Goal: Transaction & Acquisition: Book appointment/travel/reservation

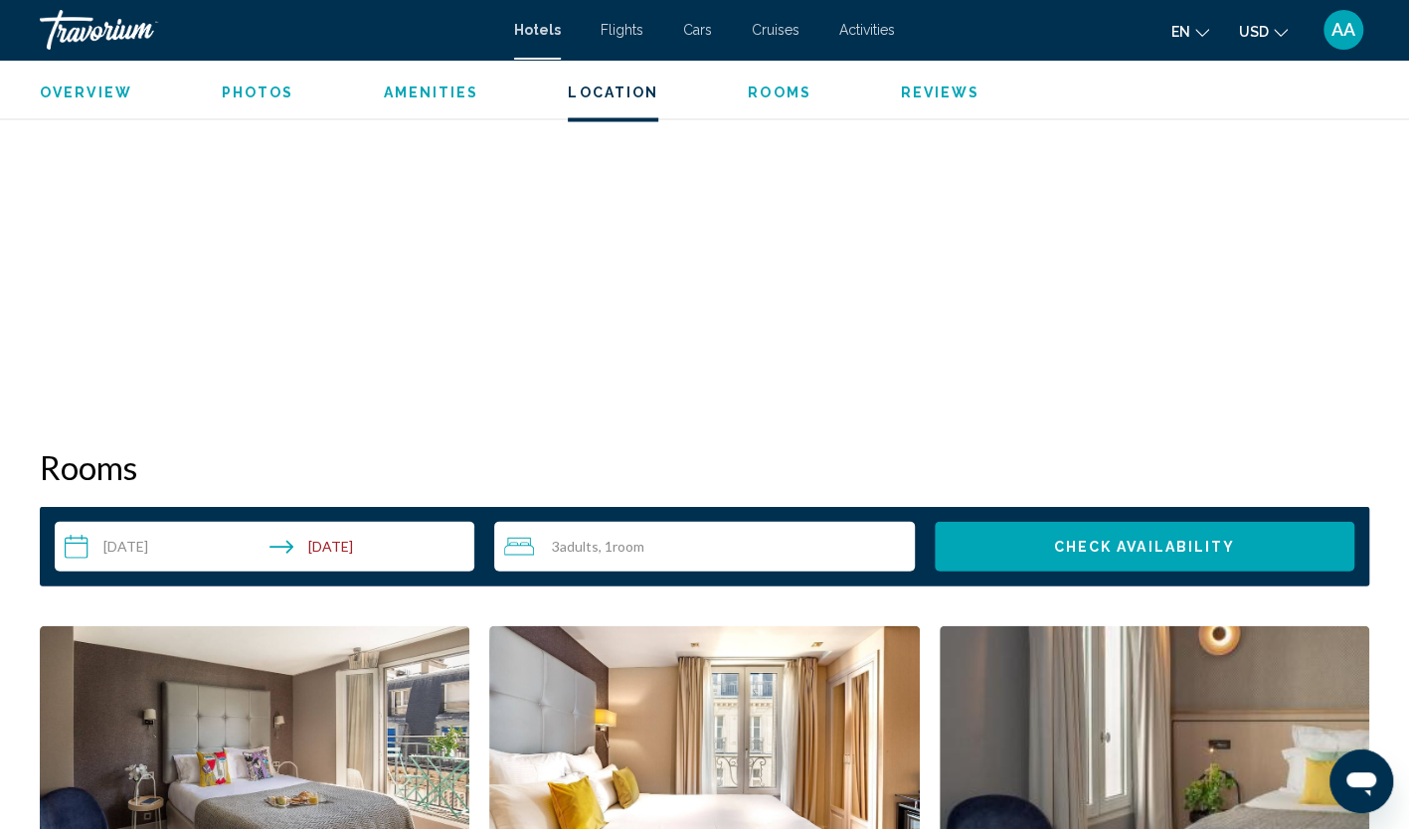
scroll to position [2088, 0]
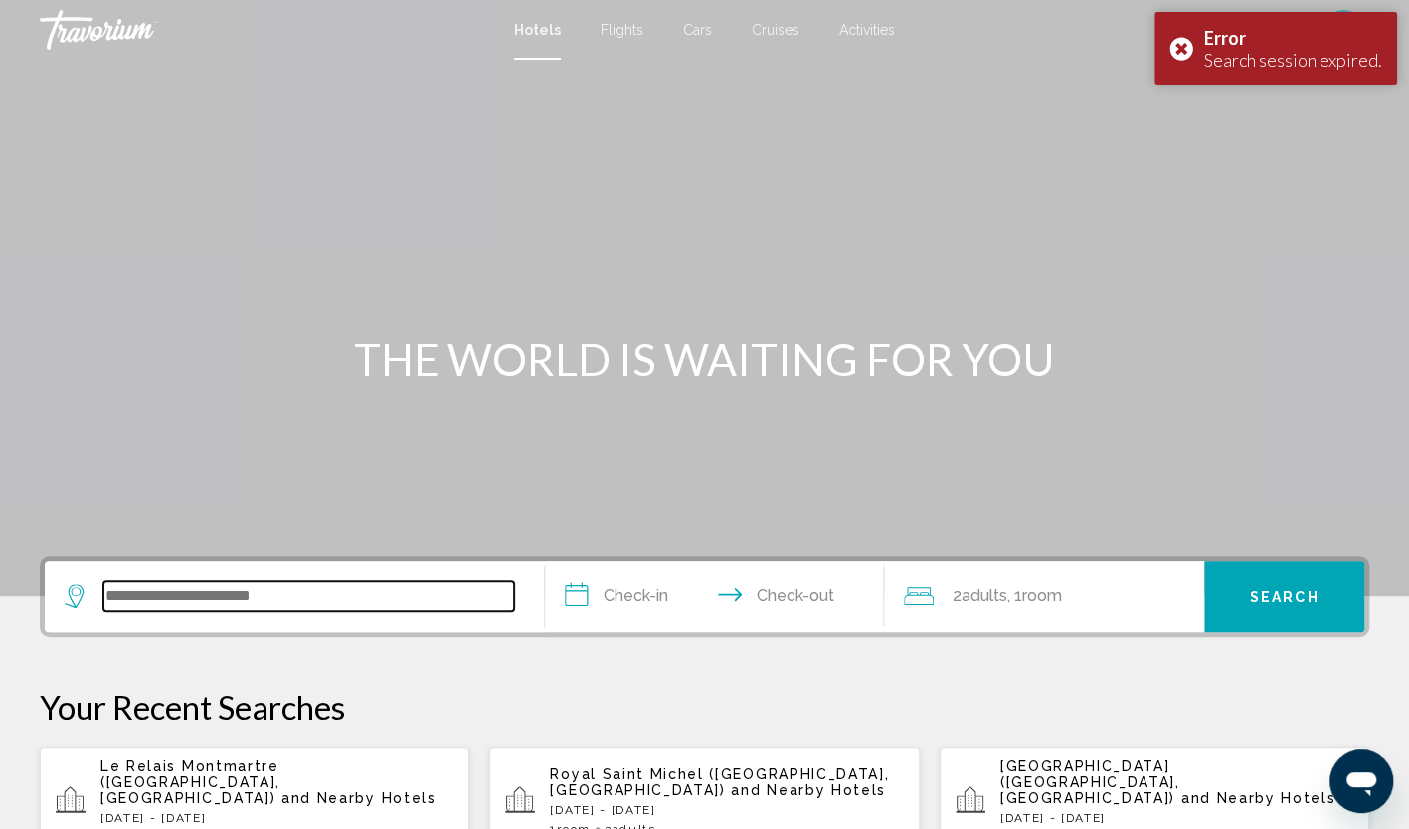
click at [316, 600] on input "Search widget" at bounding box center [308, 597] width 411 height 30
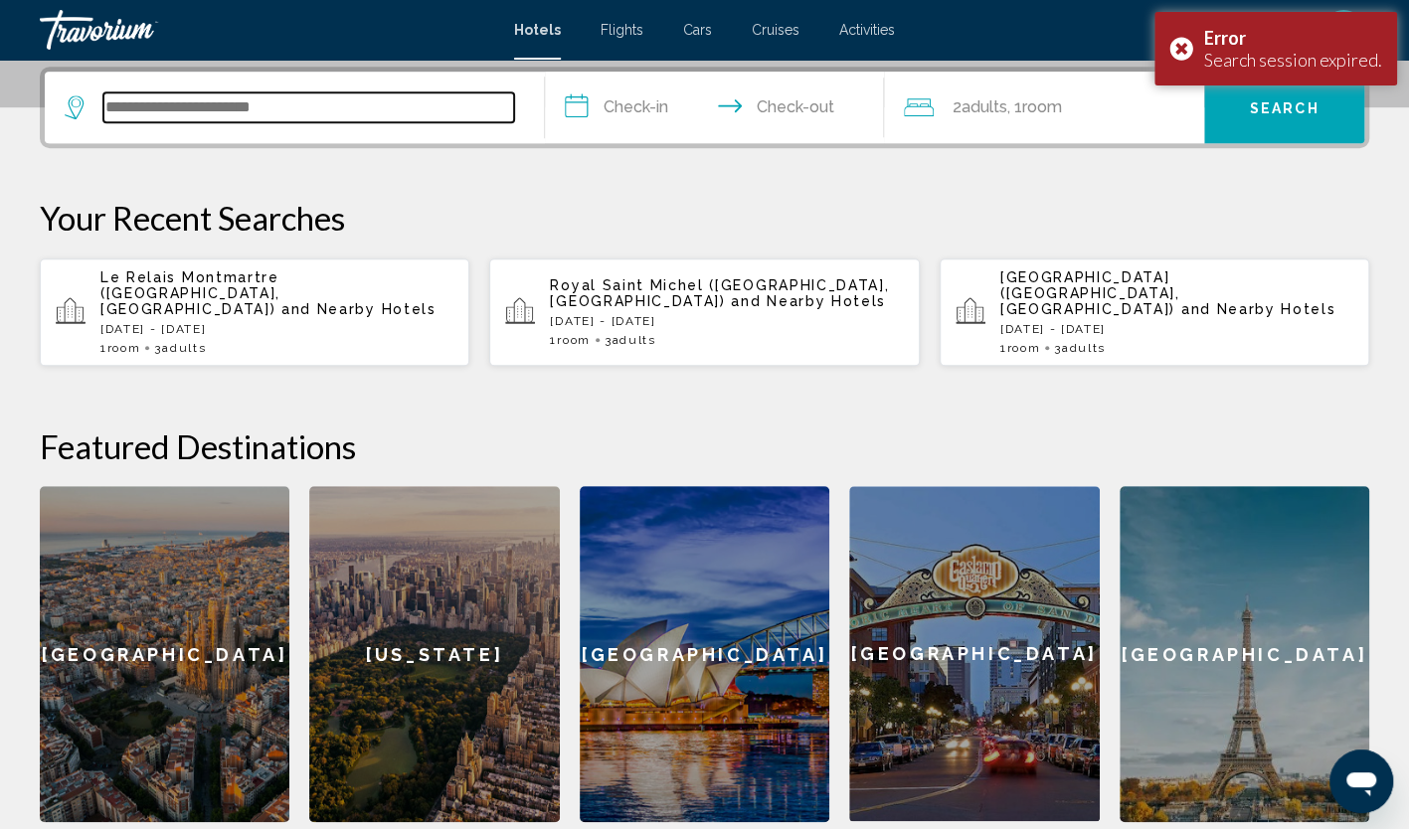
scroll to position [491, 0]
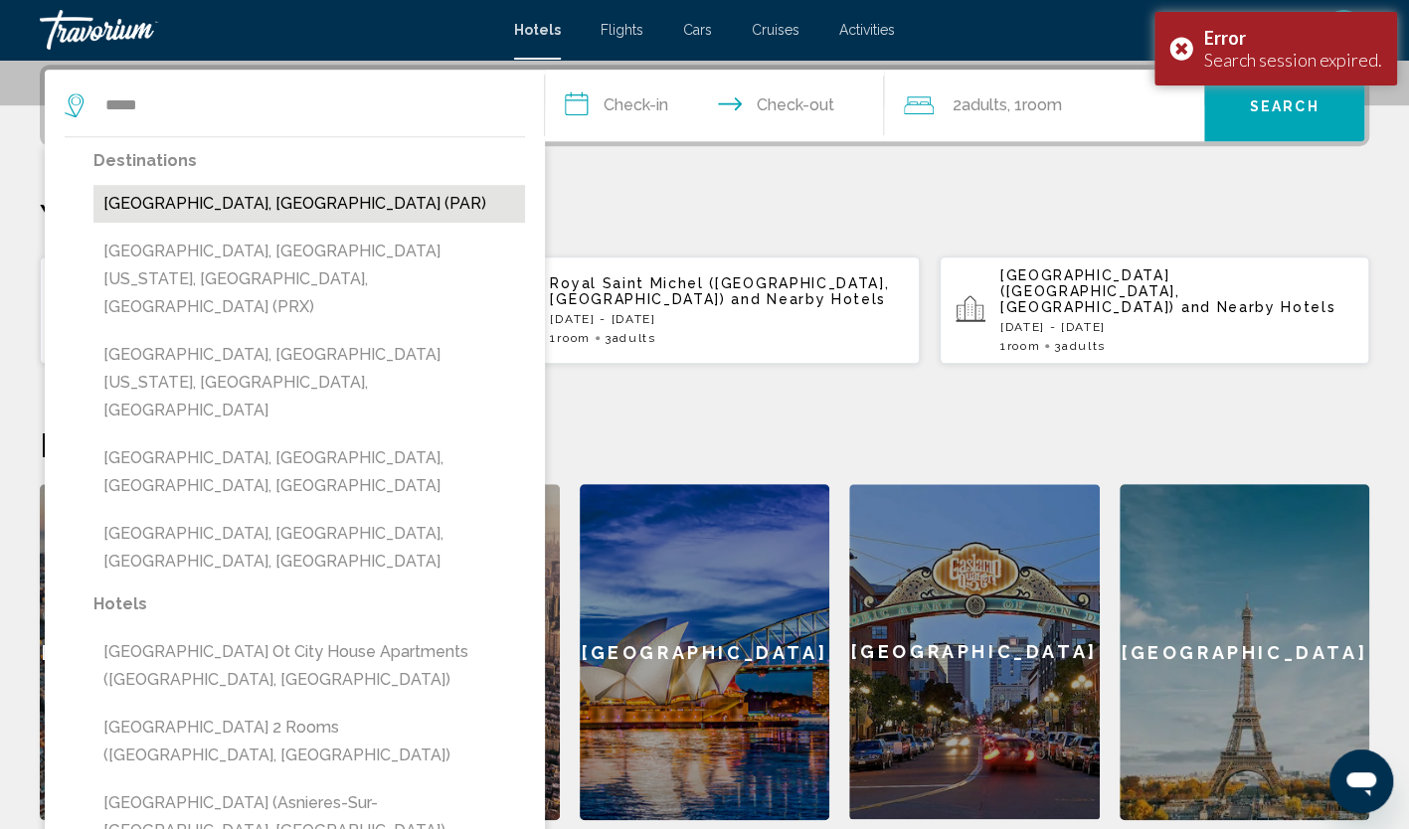
click at [261, 210] on button "[GEOGRAPHIC_DATA], [GEOGRAPHIC_DATA] (PAR)" at bounding box center [309, 204] width 432 height 38
type input "**********"
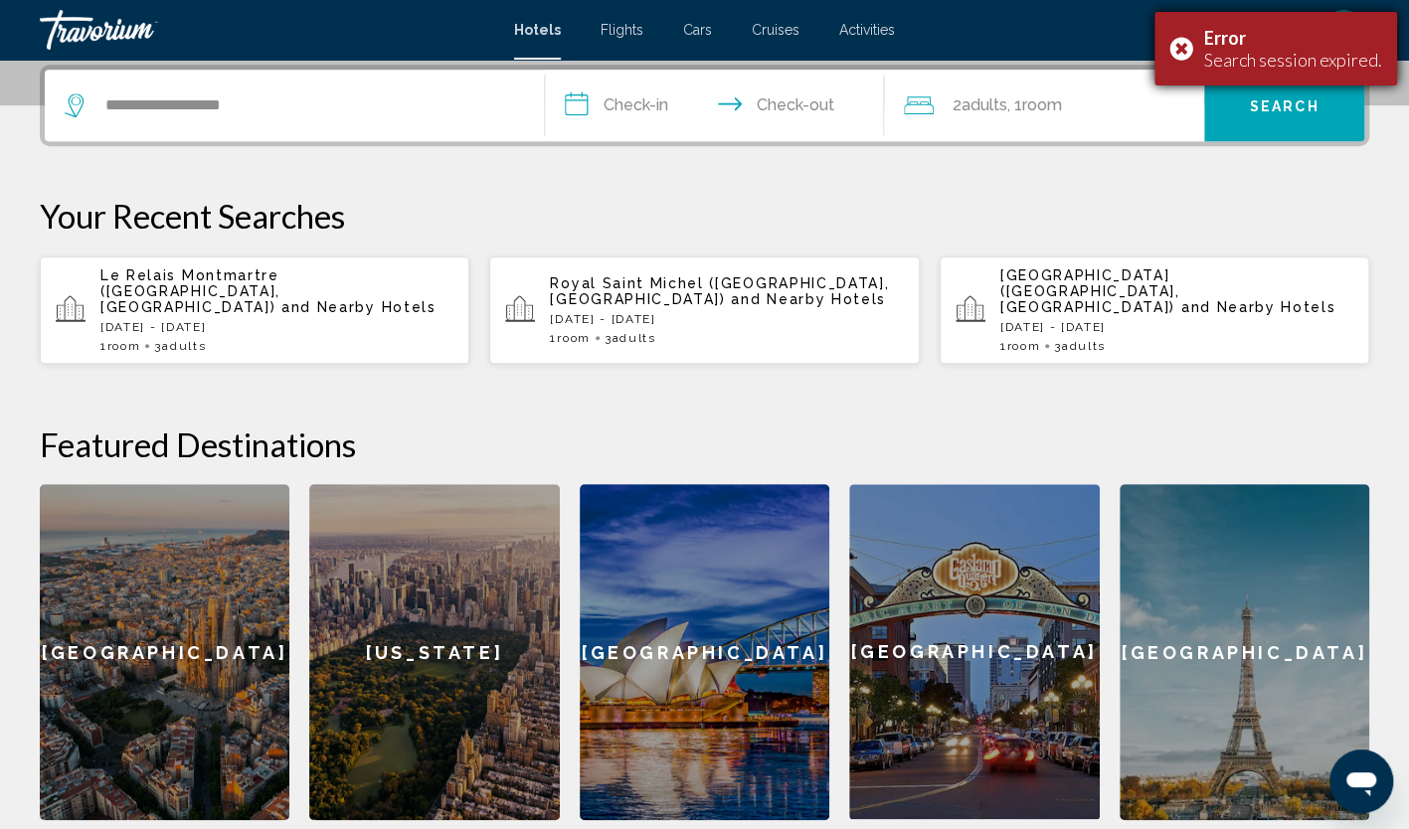
click at [1187, 48] on div "Error Search session expired." at bounding box center [1275, 49] width 243 height 74
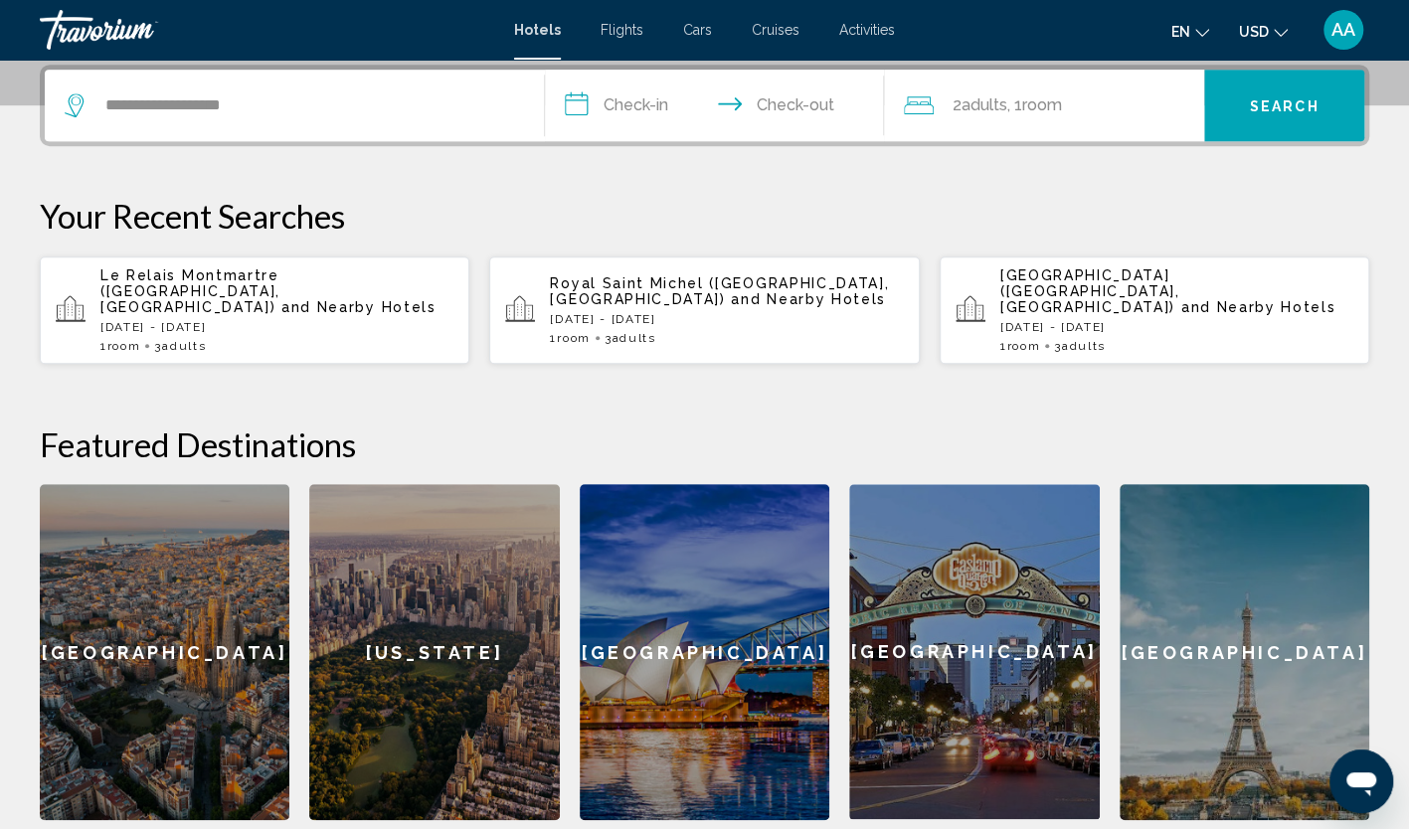
click at [666, 101] on input "**********" at bounding box center [719, 109] width 348 height 78
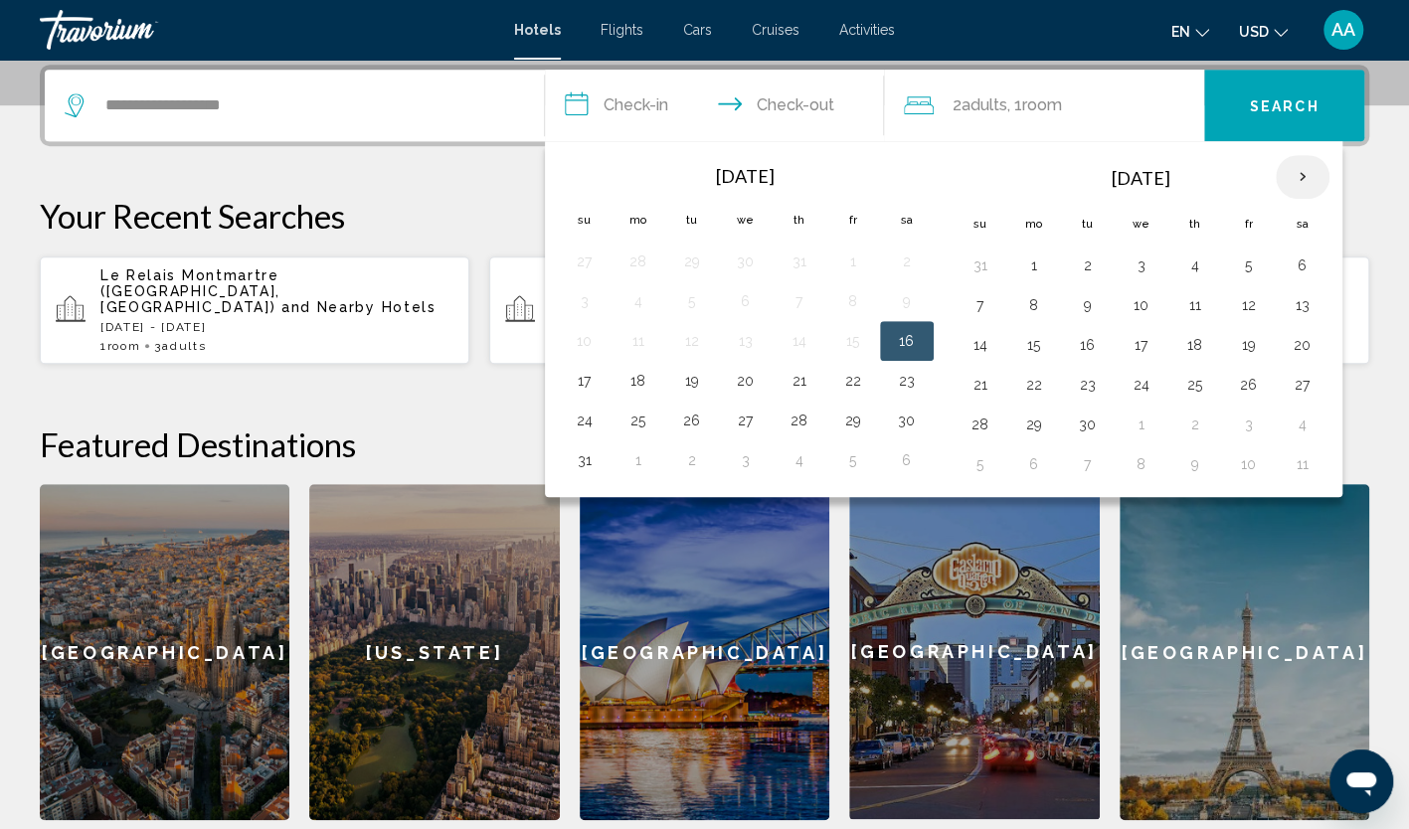
click at [1284, 181] on th "Next month" at bounding box center [1303, 177] width 54 height 44
click at [976, 388] on button "16" at bounding box center [981, 385] width 32 height 28
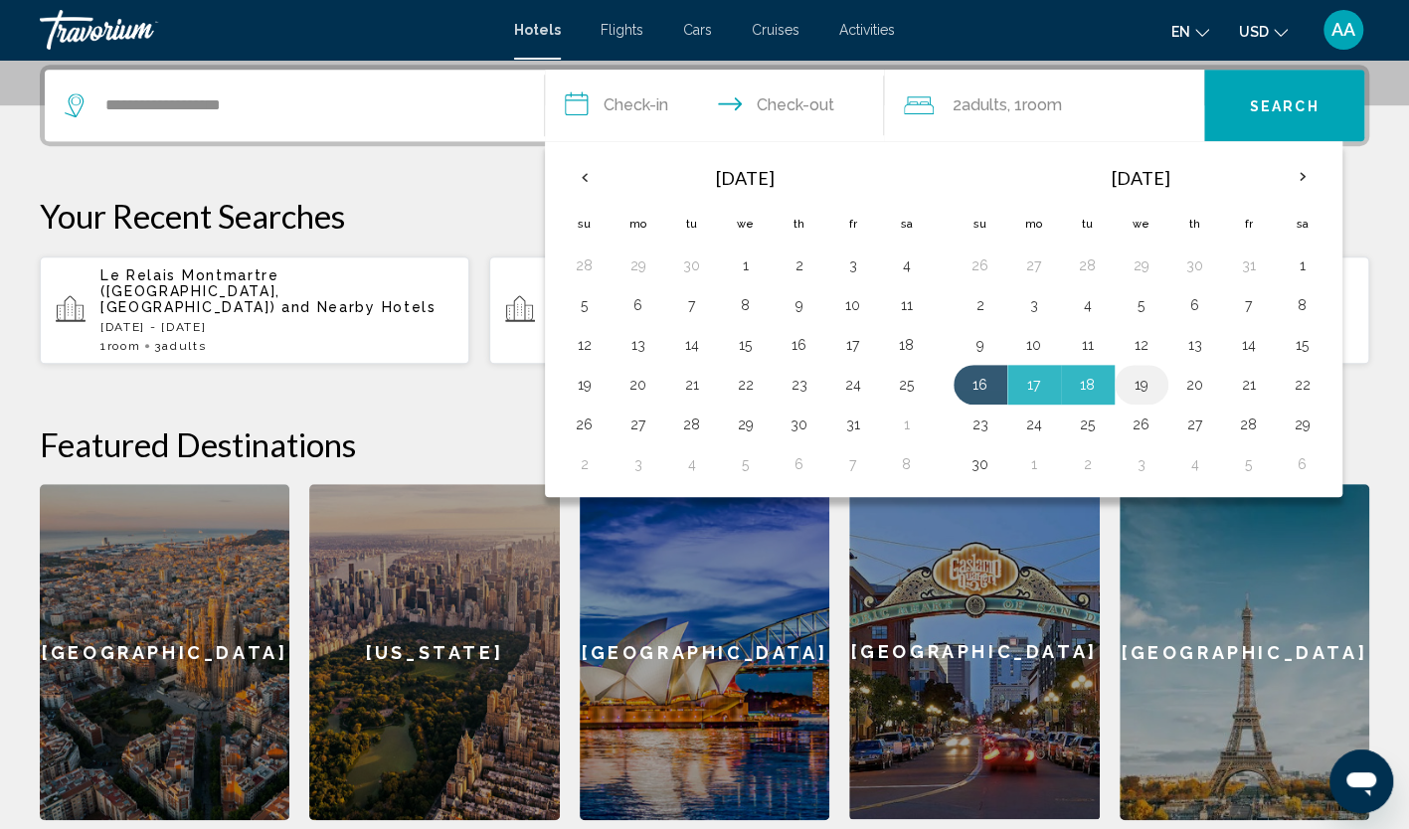
click at [1132, 384] on button "19" at bounding box center [1142, 385] width 32 height 28
type input "**********"
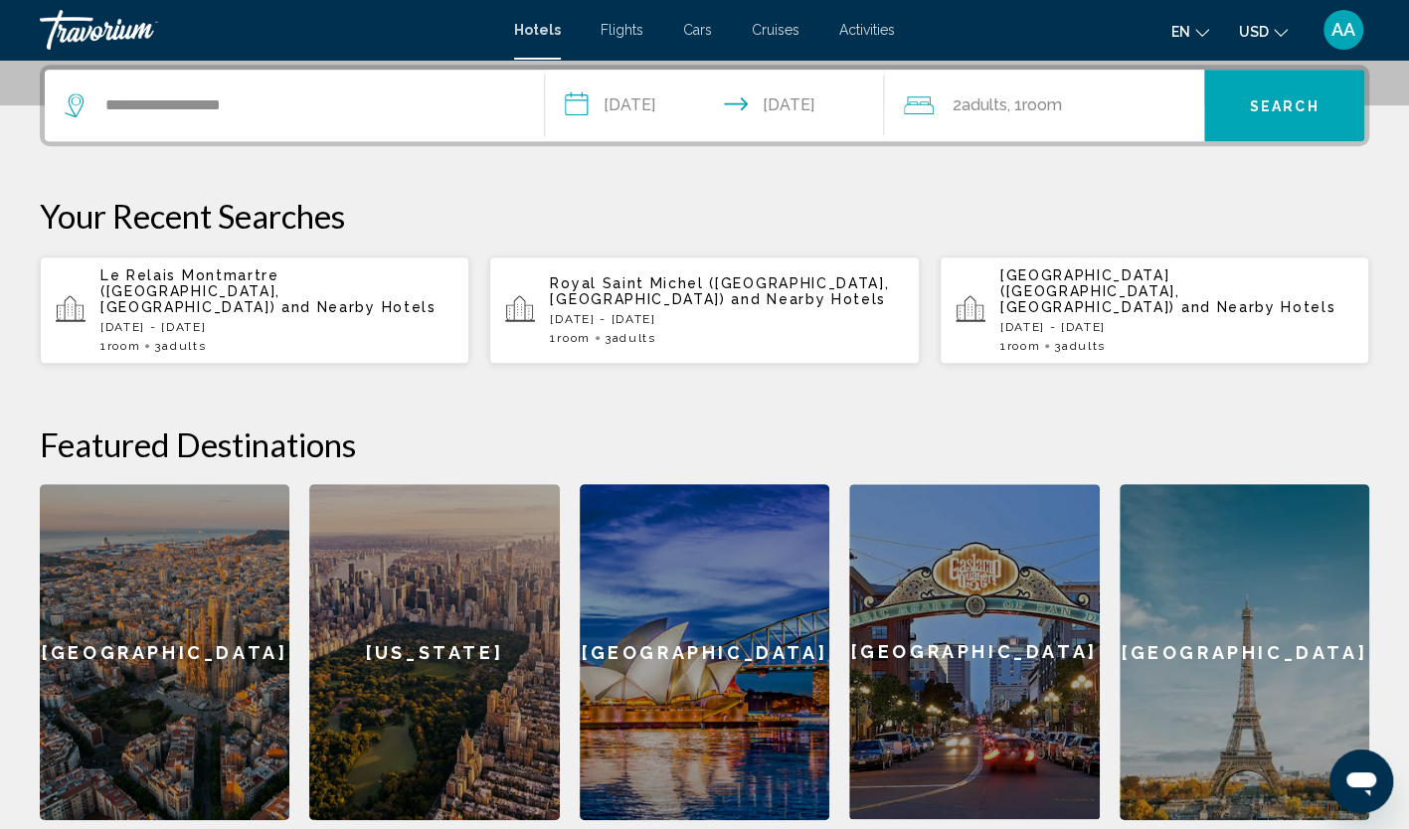
click at [996, 102] on span "Adults" at bounding box center [984, 104] width 46 height 19
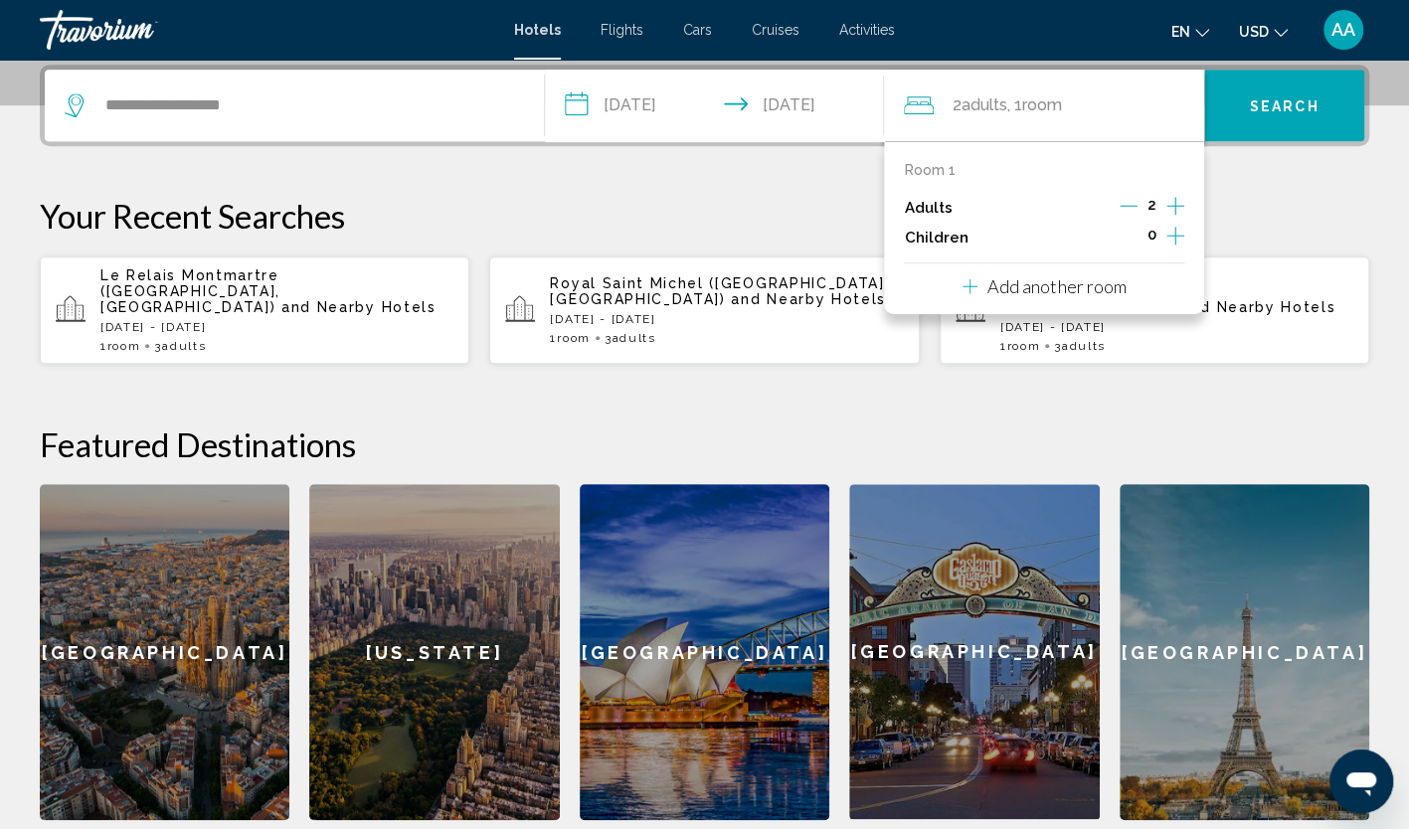
click at [1179, 206] on icon "Increment adults" at bounding box center [1175, 206] width 18 height 24
click at [1214, 209] on p "Your Recent Searches" at bounding box center [704, 216] width 1329 height 40
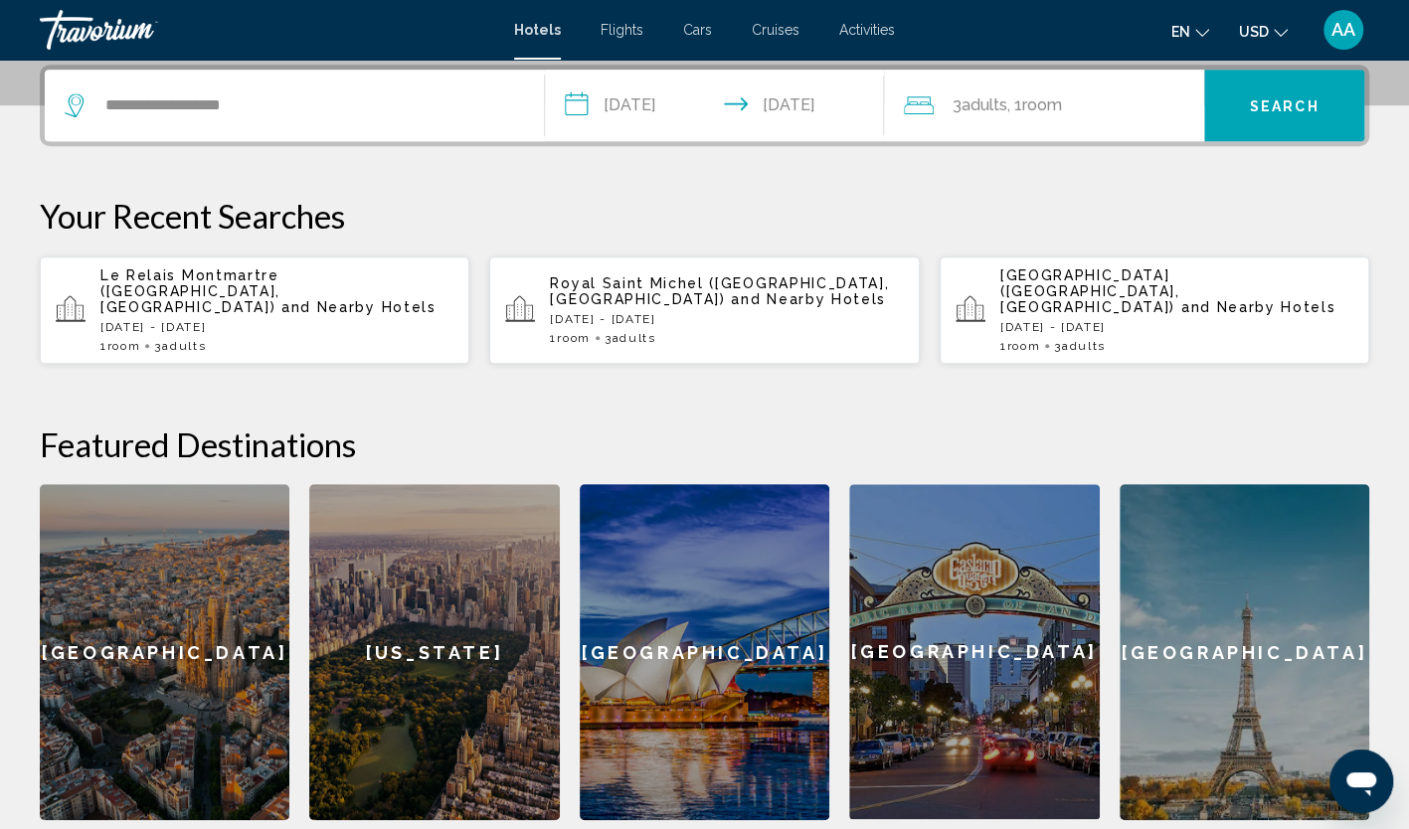
click at [1241, 142] on div "**********" at bounding box center [704, 106] width 1329 height 82
click at [1253, 110] on span "Search" at bounding box center [1285, 106] width 70 height 16
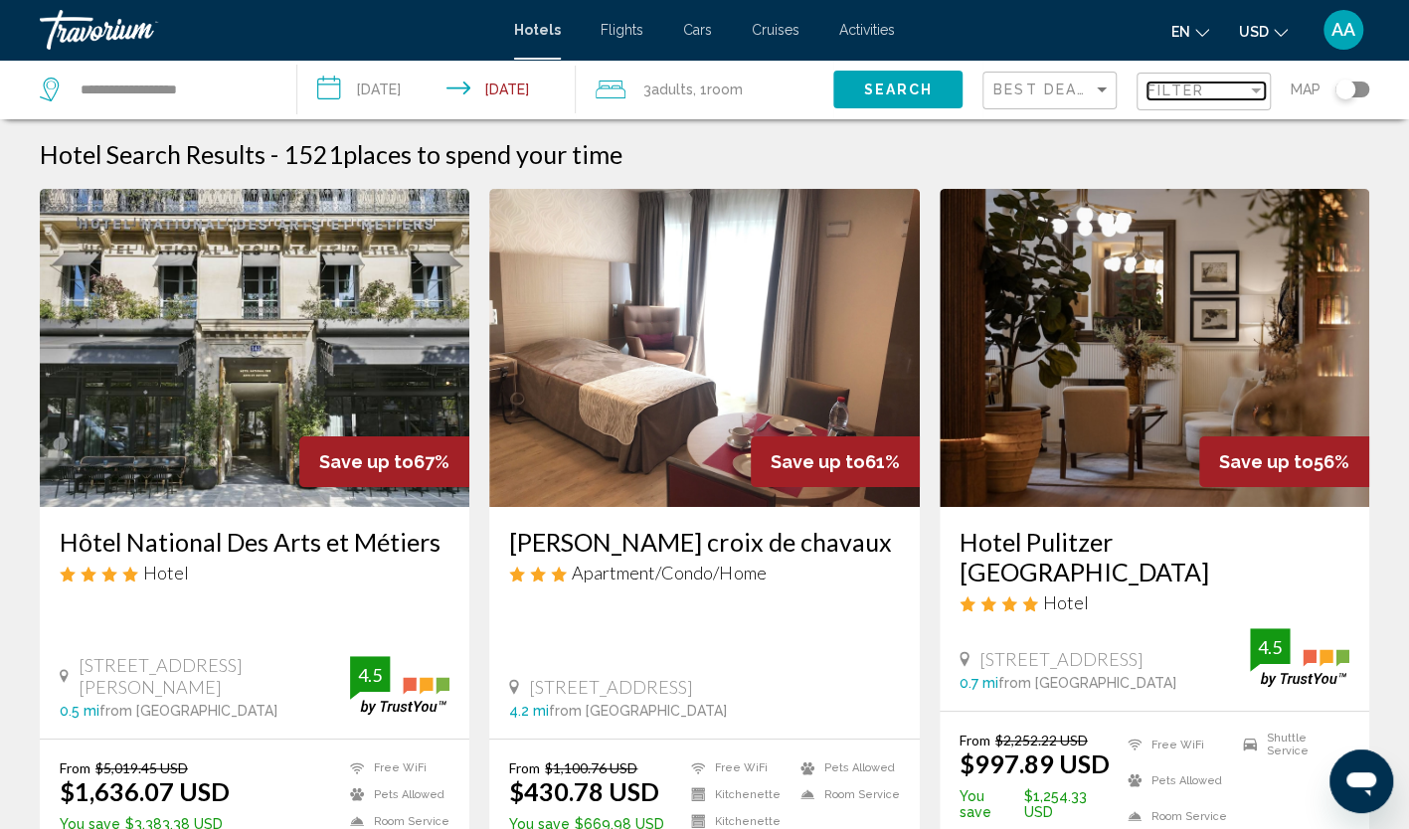
click at [1187, 88] on span "Filter" at bounding box center [1175, 91] width 57 height 16
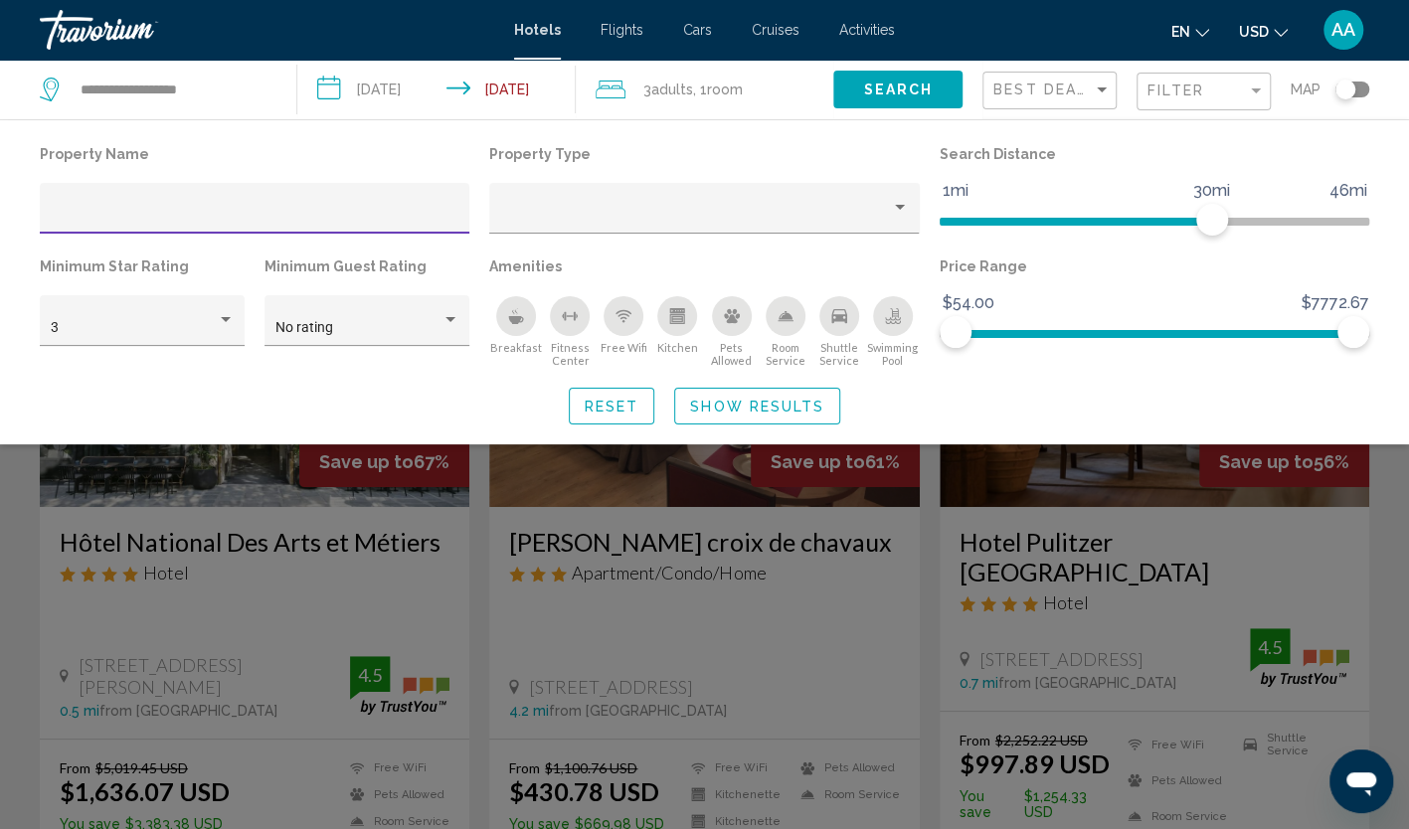
click at [272, 207] on div "Hotel Filters" at bounding box center [255, 214] width 409 height 41
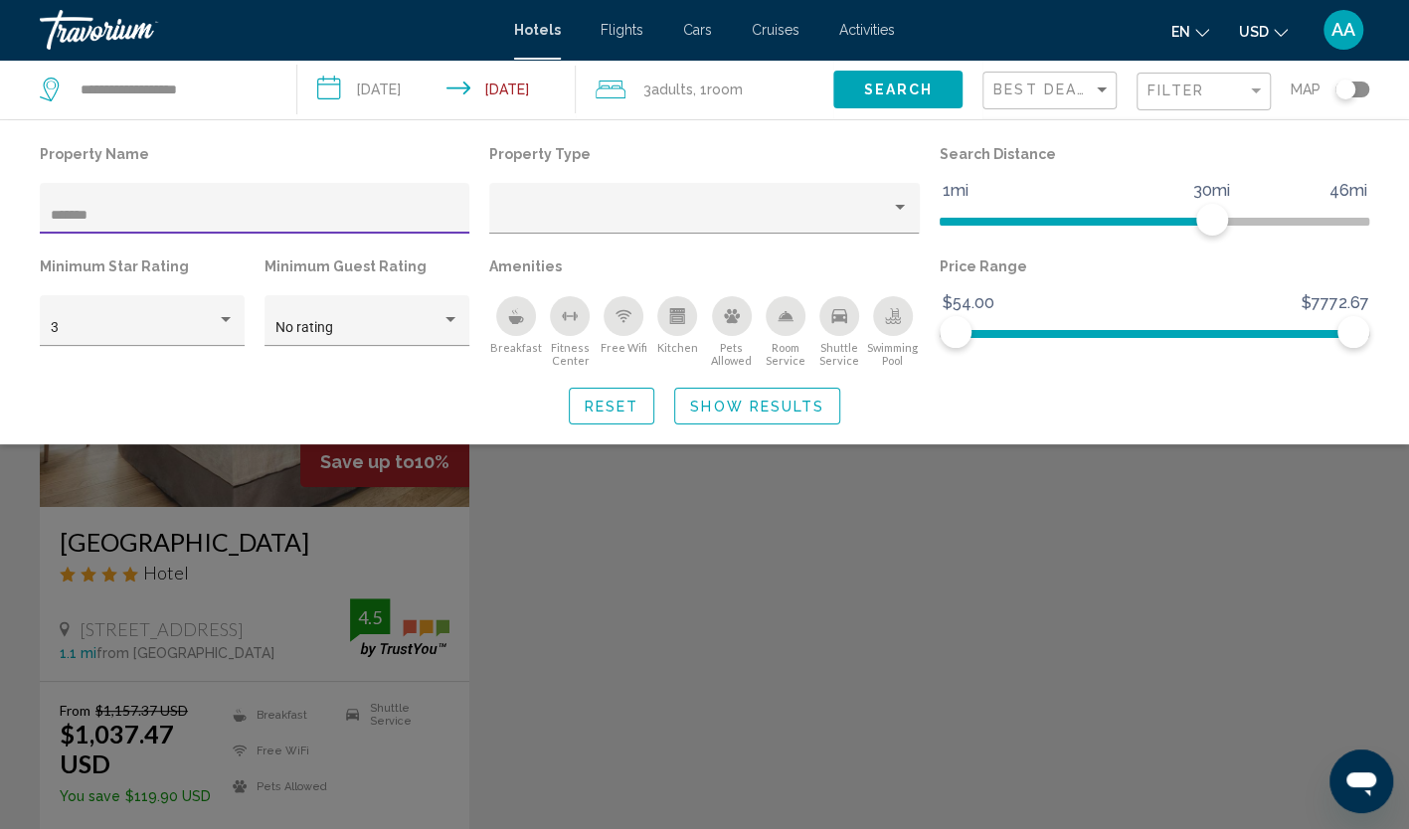
type input "*******"
click at [523, 561] on div "Search widget" at bounding box center [704, 563] width 1409 height 531
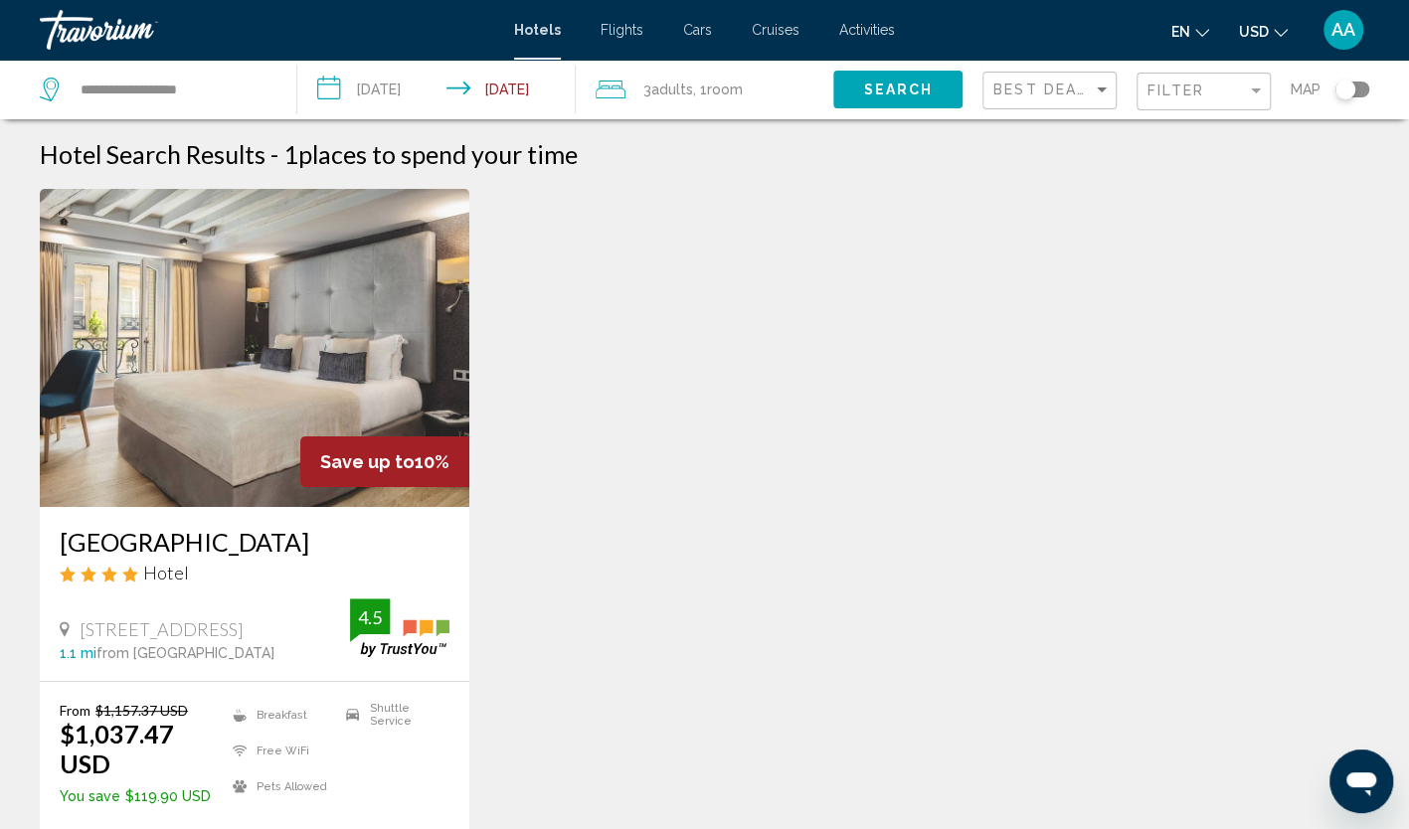
click at [308, 434] on img "Main content" at bounding box center [255, 348] width 430 height 318
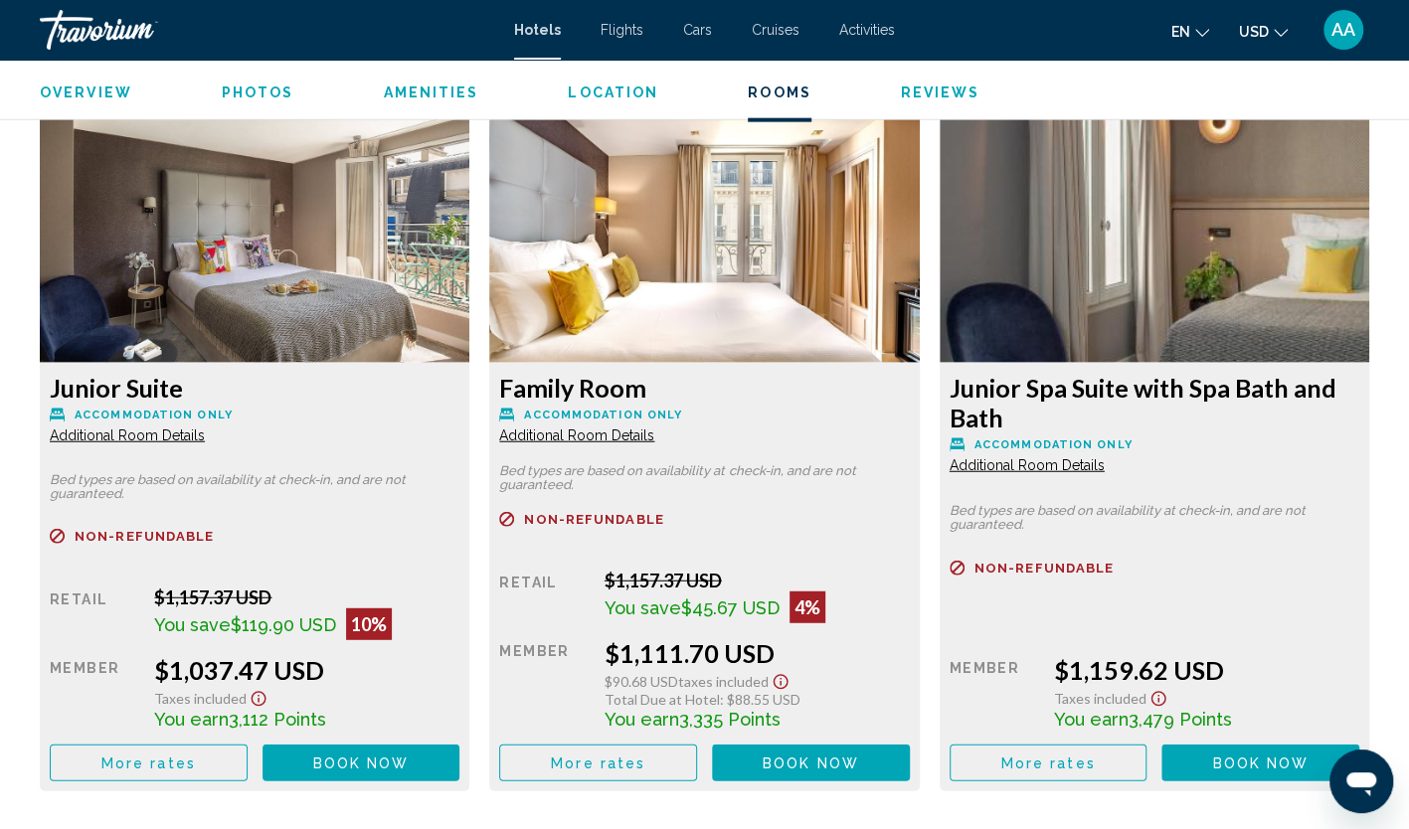
scroll to position [2685, 0]
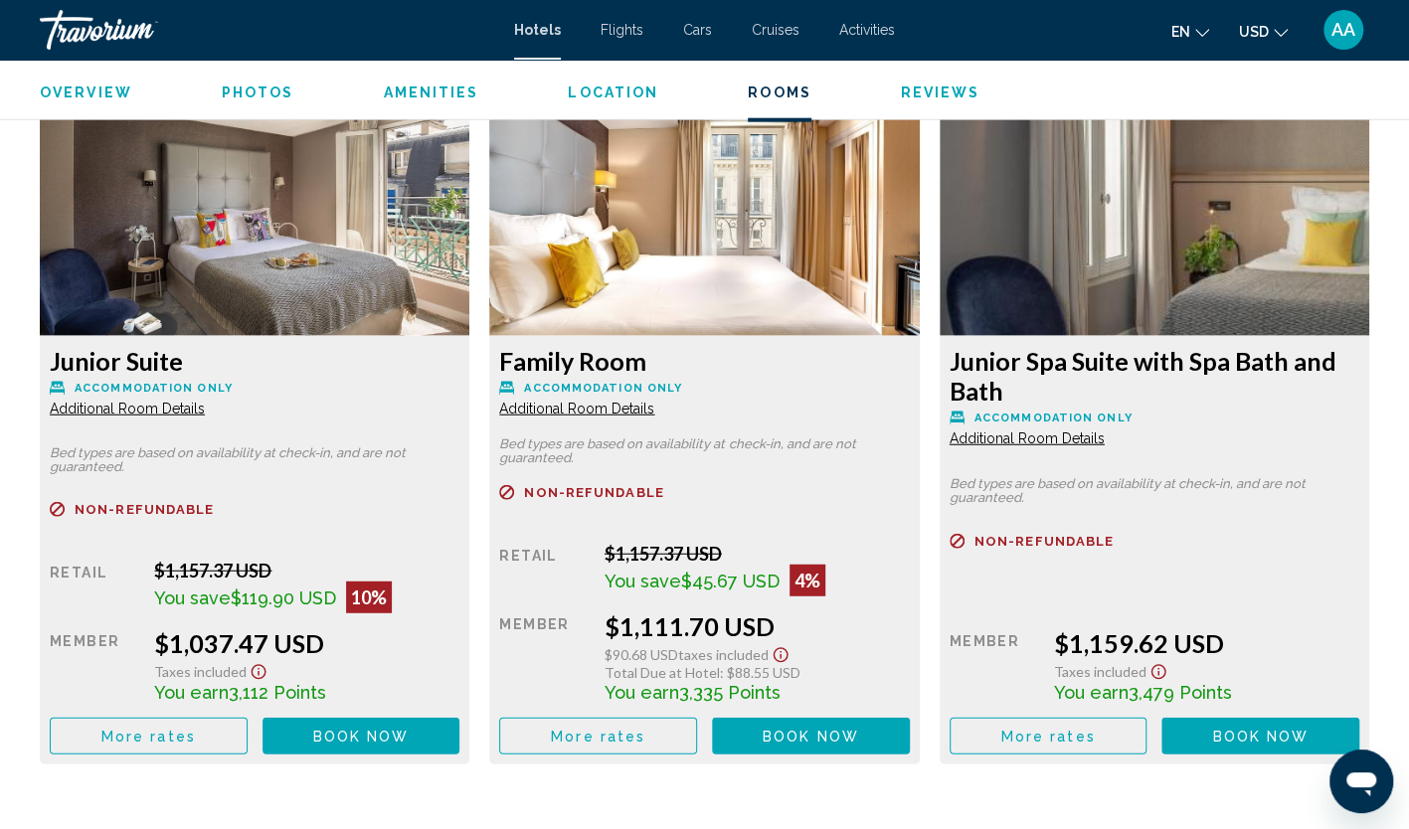
click at [120, 401] on span "Additional Room Details" at bounding box center [127, 409] width 155 height 16
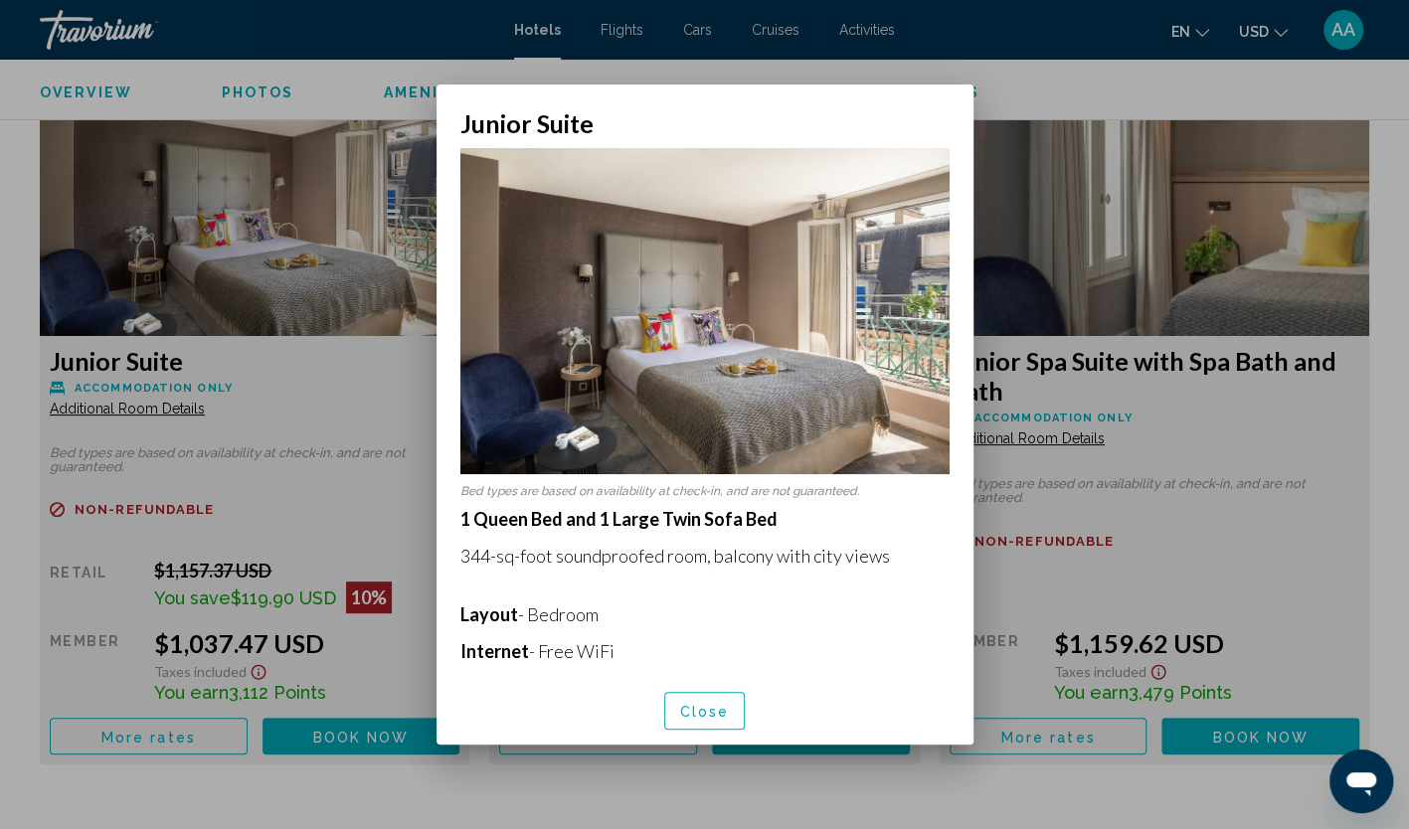
click at [702, 704] on span "Close" at bounding box center [705, 712] width 50 height 16
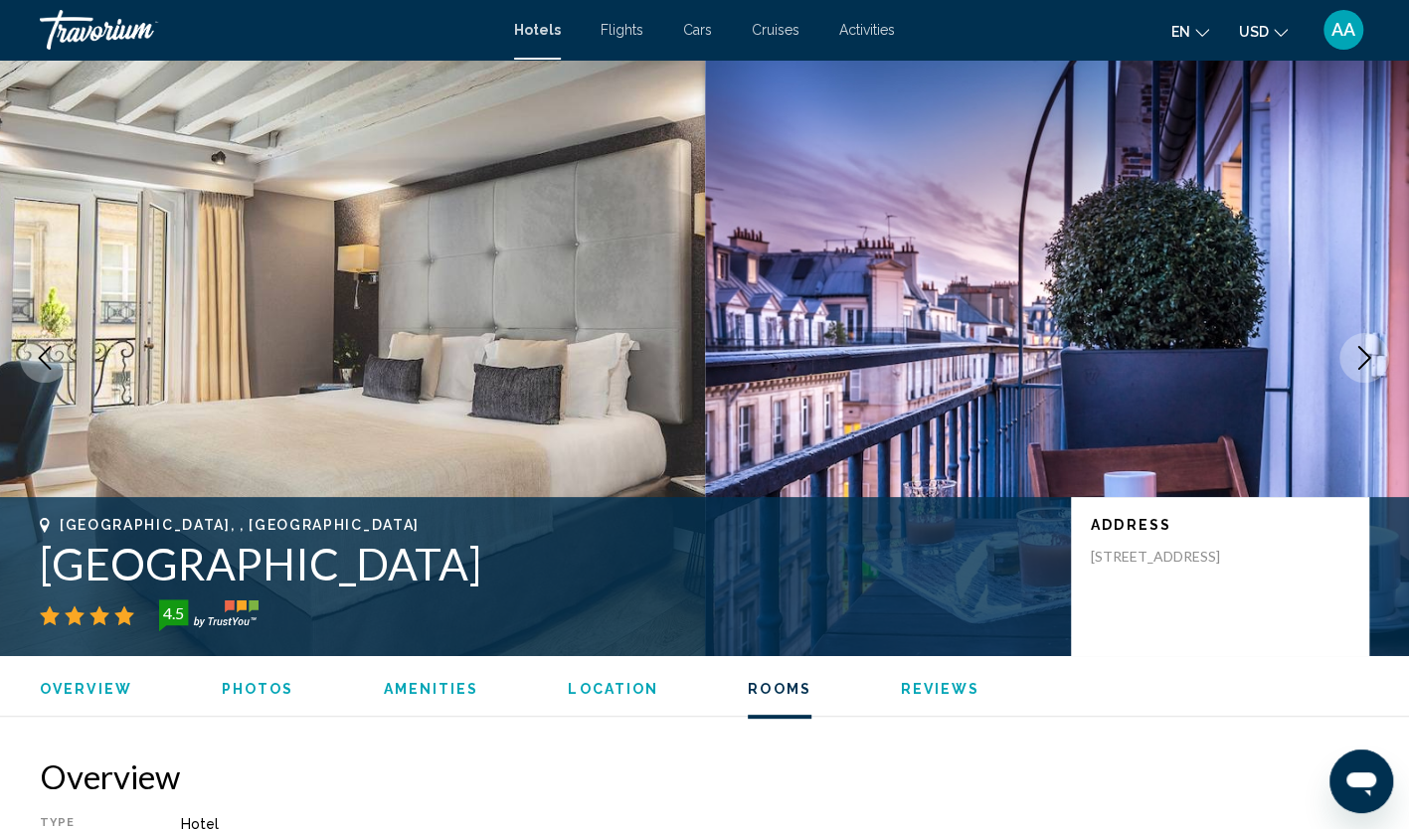
scroll to position [2685, 0]
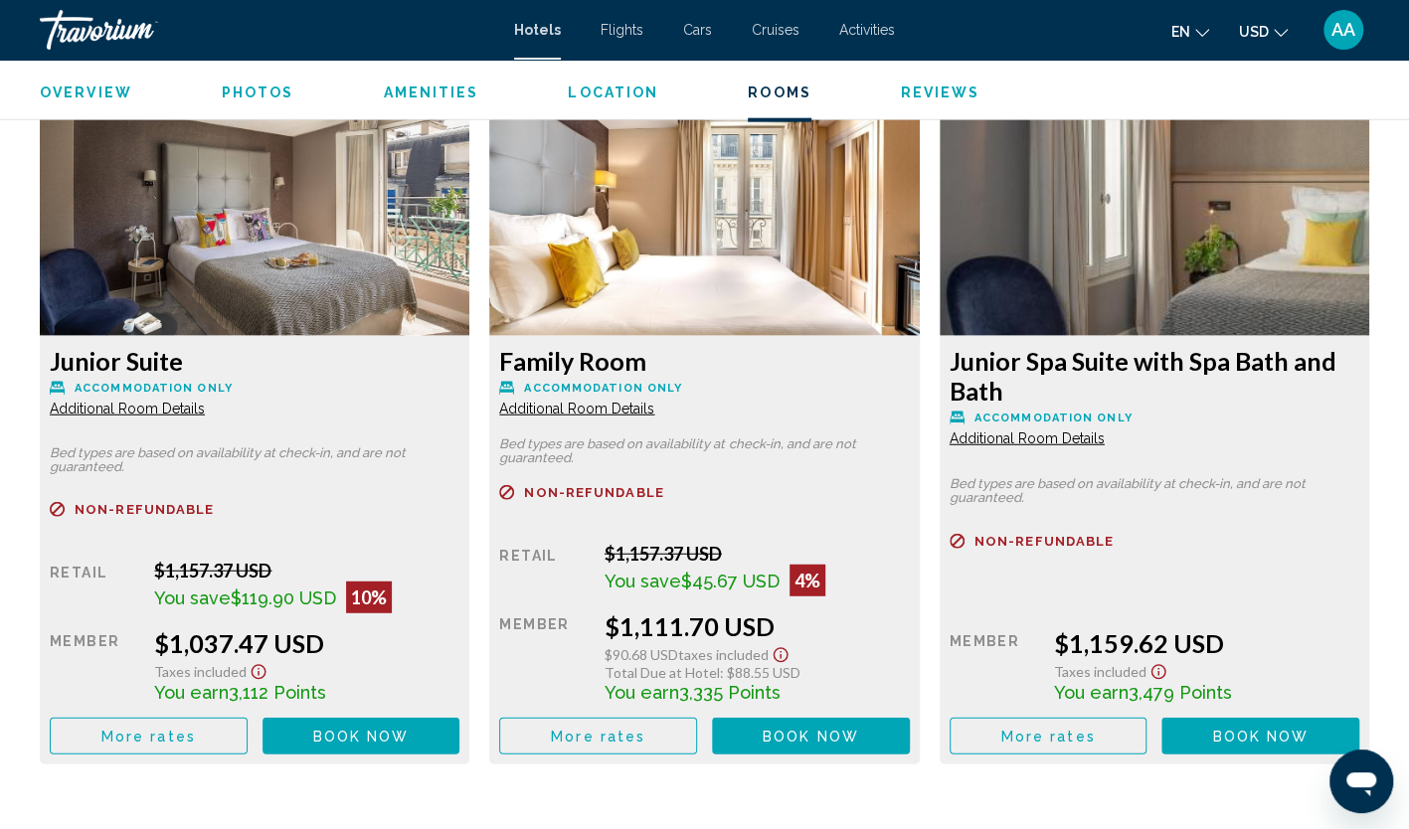
click at [230, 718] on button "More rates" at bounding box center [149, 736] width 198 height 37
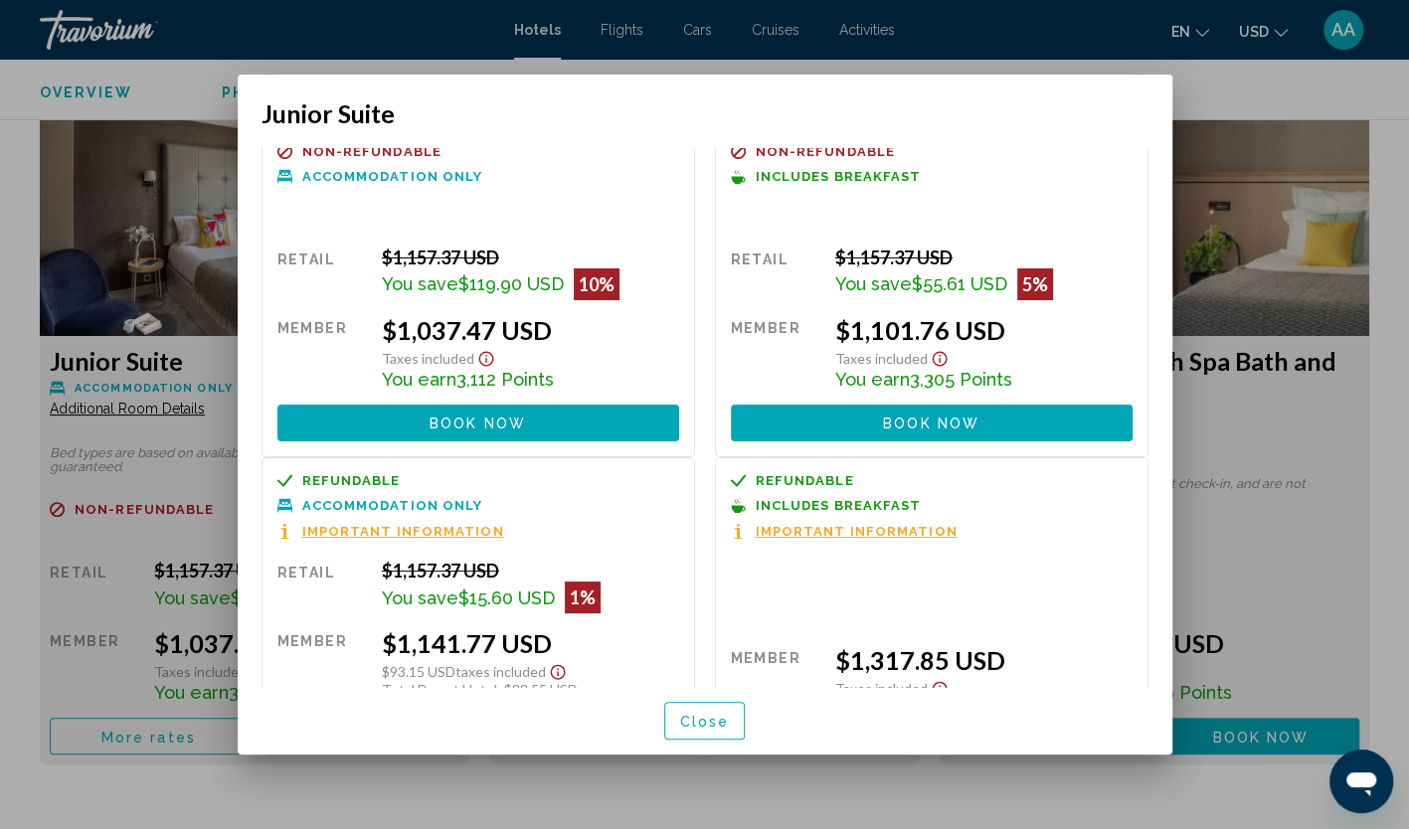
scroll to position [0, 0]
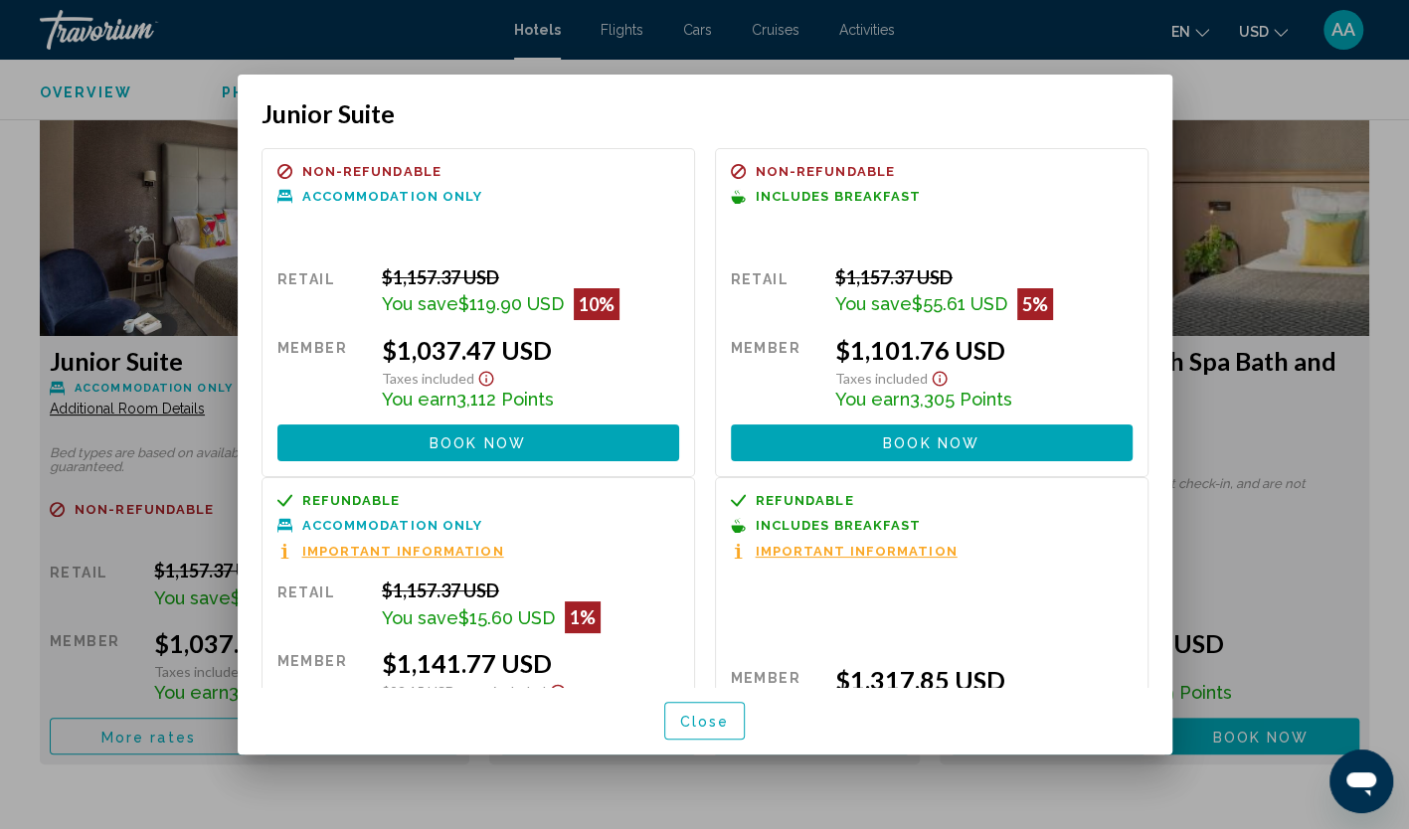
click at [550, 771] on div at bounding box center [704, 414] width 1409 height 829
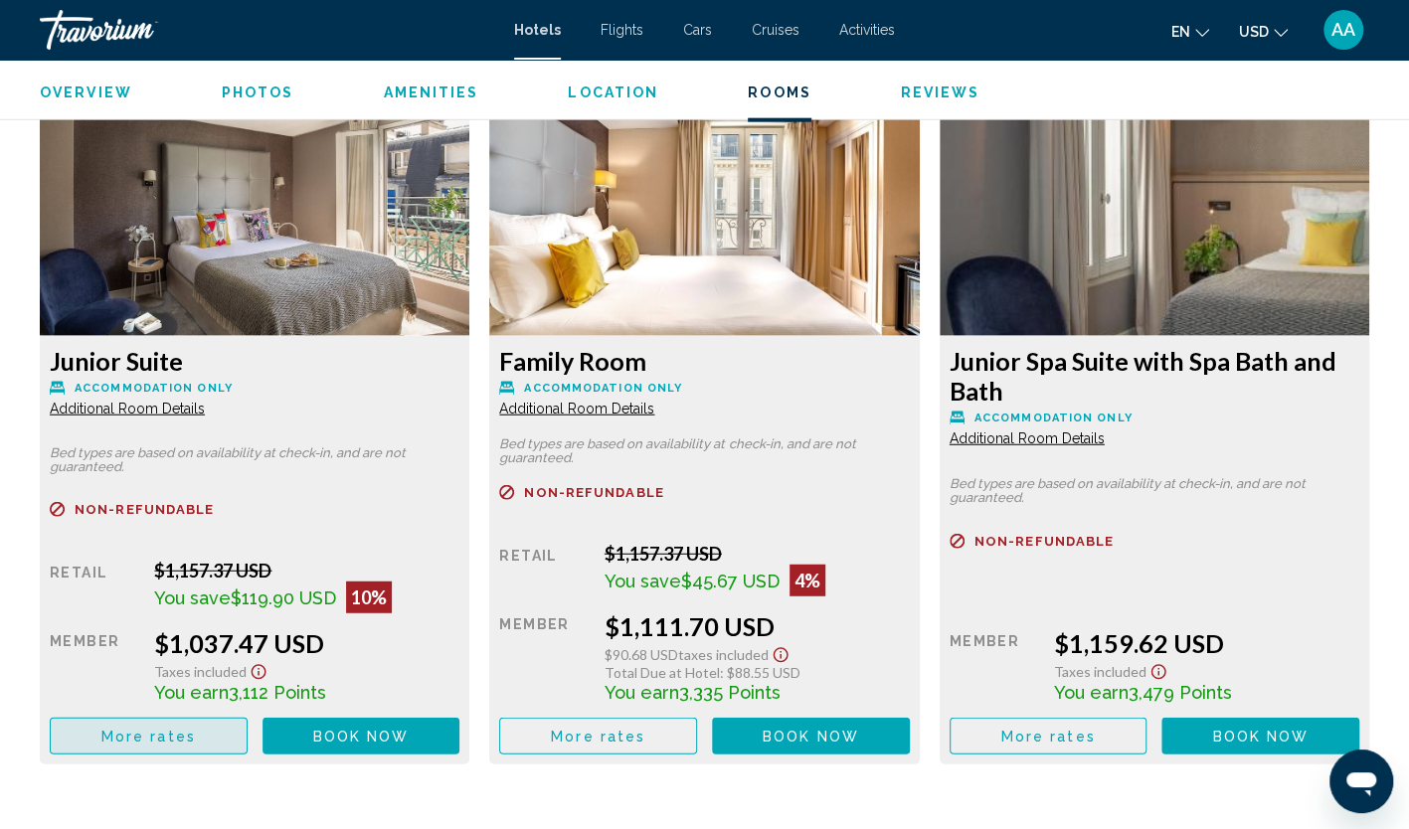
click at [201, 718] on button "More rates" at bounding box center [149, 736] width 198 height 37
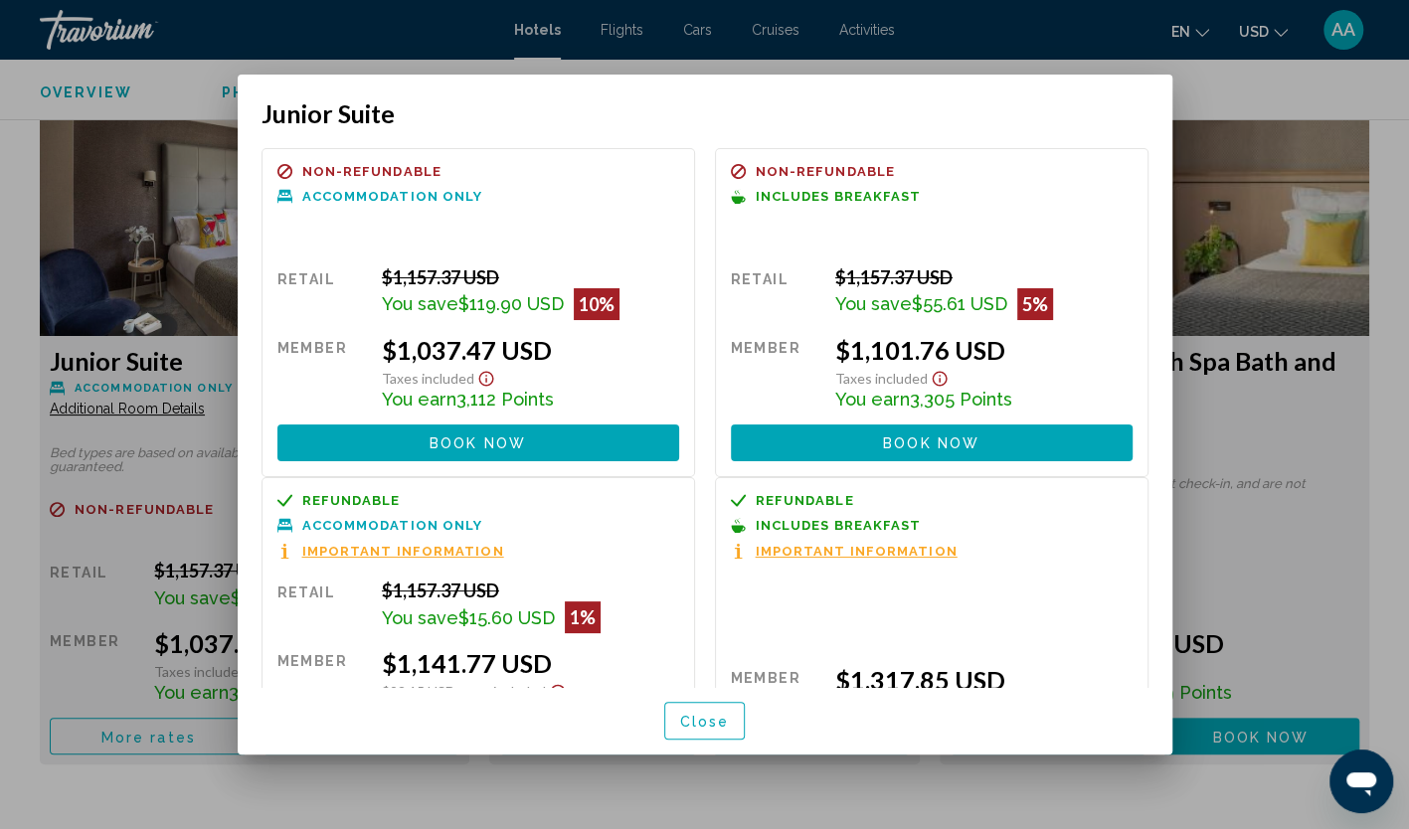
click at [710, 730] on button "Close" at bounding box center [705, 720] width 82 height 37
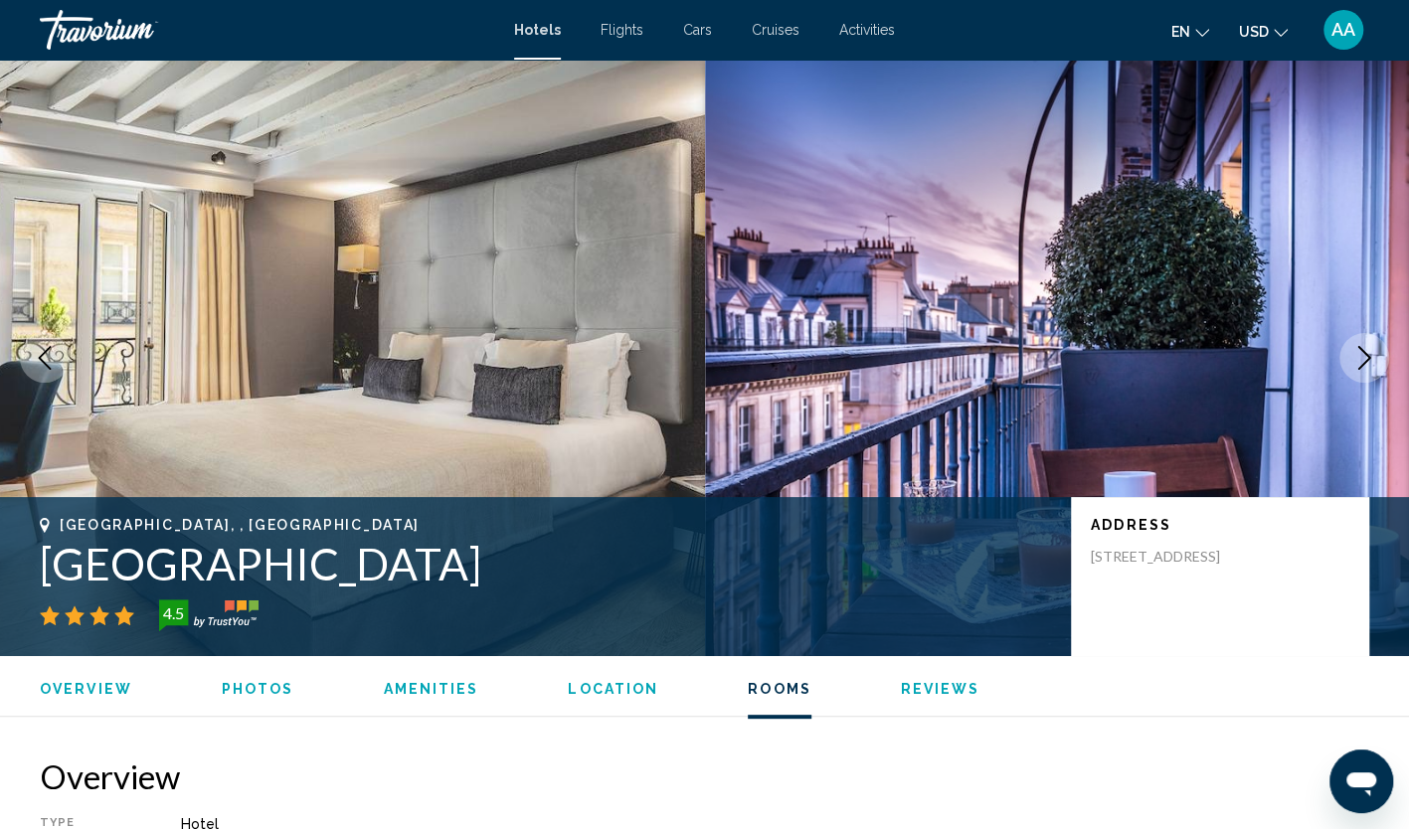
scroll to position [2685, 0]
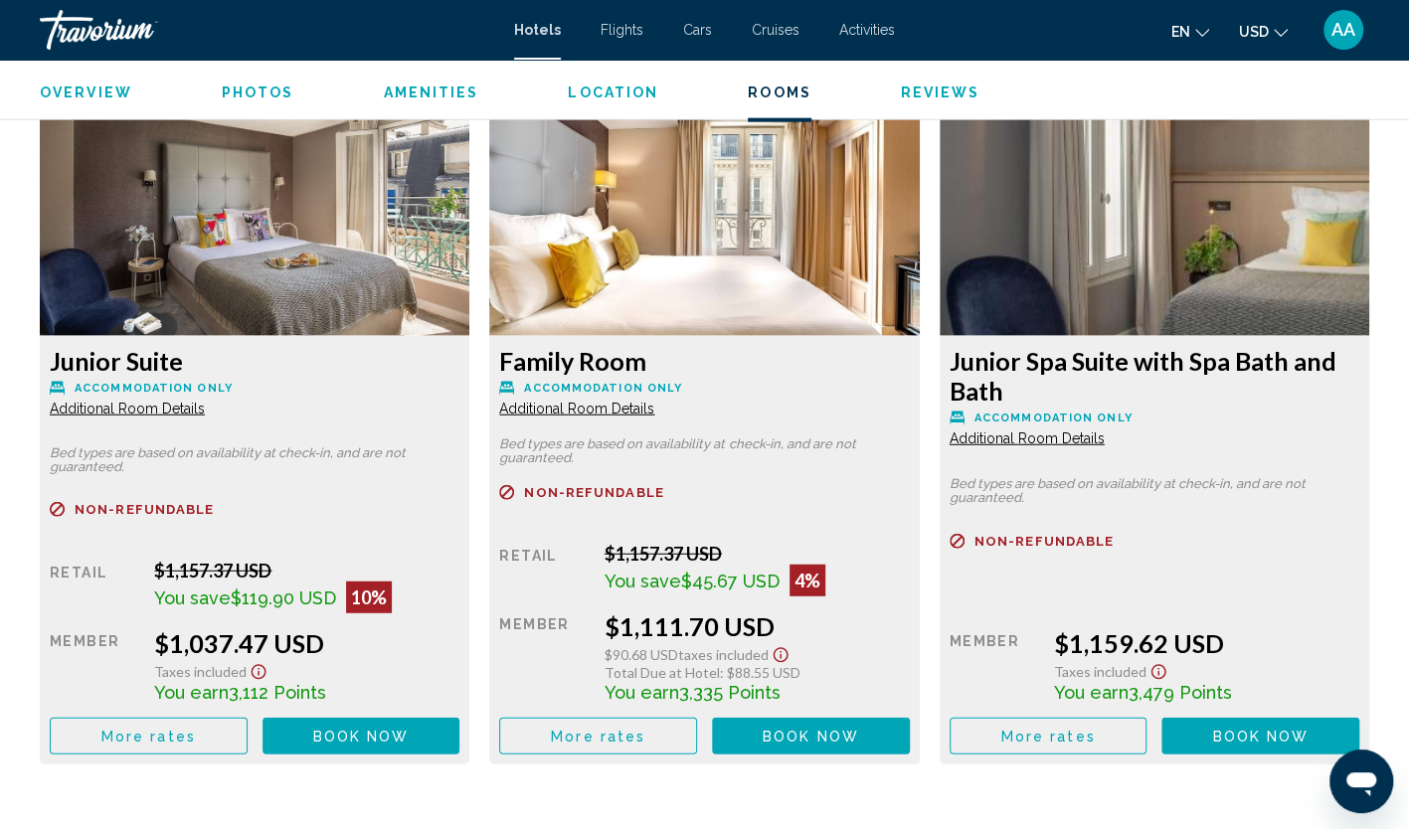
drag, startPoint x: 197, startPoint y: 351, endPoint x: 38, endPoint y: 353, distance: 159.1
click at [38, 353] on div "Junior Suite Accommodation Only Additional Room Details Bed types are based on …" at bounding box center [254, 426] width 449 height 677
drag, startPoint x: 38, startPoint y: 353, endPoint x: 213, endPoint y: 350, distance: 175.0
click at [213, 350] on h3 "Junior Suite" at bounding box center [255, 361] width 410 height 30
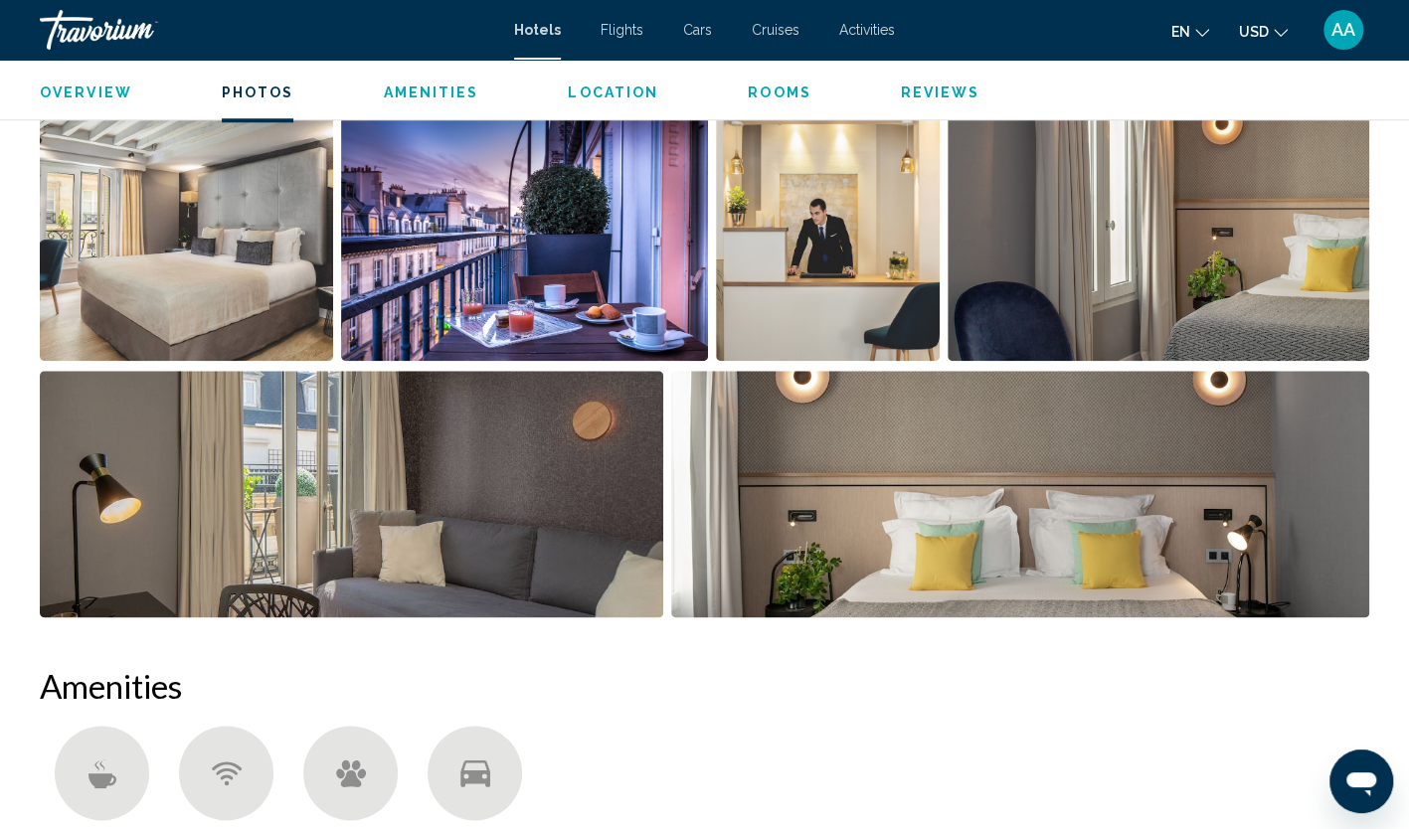
scroll to position [298, 0]
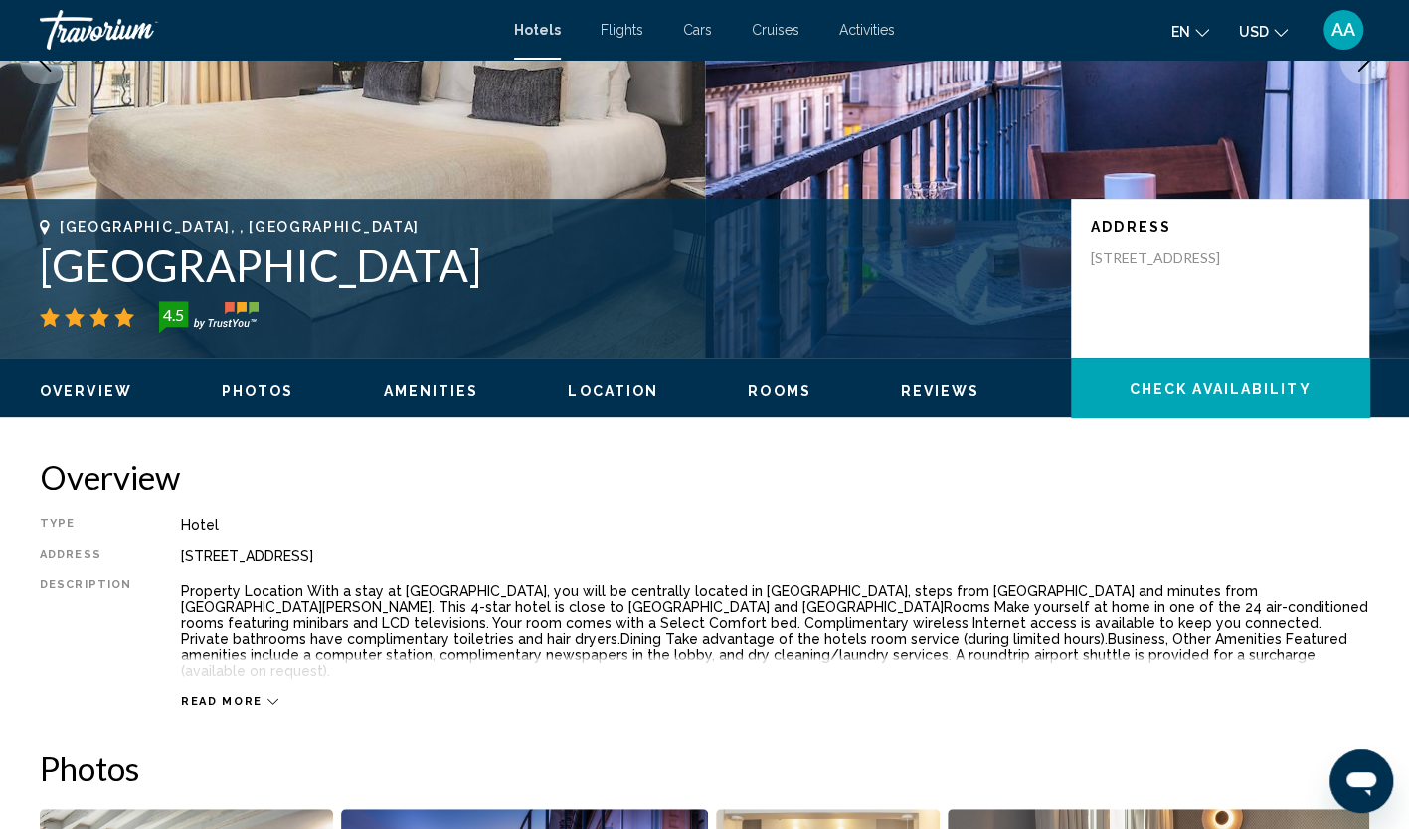
drag, startPoint x: 467, startPoint y: 265, endPoint x: 52, endPoint y: 287, distance: 416.2
click at [52, 287] on h1 "[GEOGRAPHIC_DATA]" at bounding box center [545, 266] width 1011 height 52
copy h1 "[GEOGRAPHIC_DATA]"
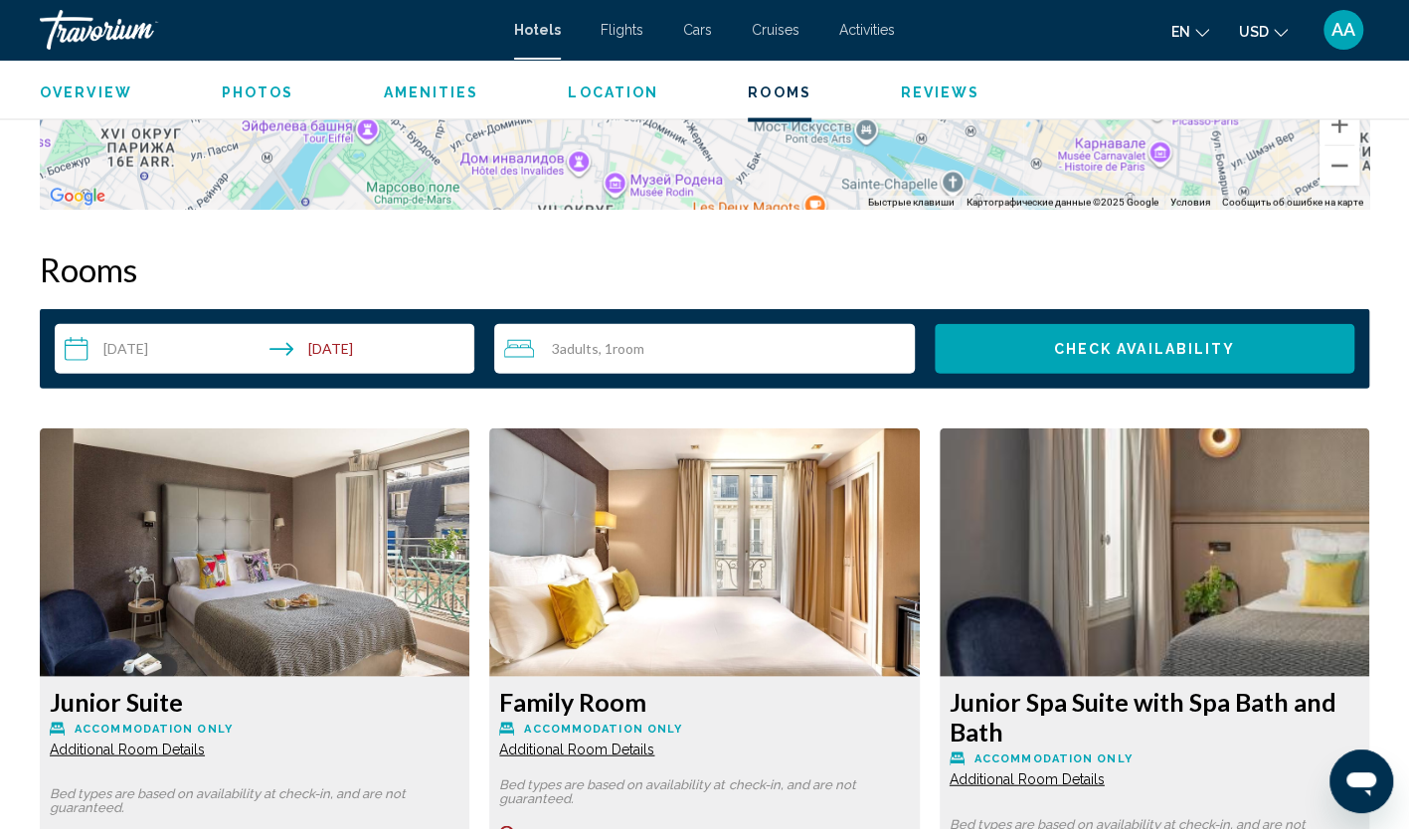
scroll to position [2685, 0]
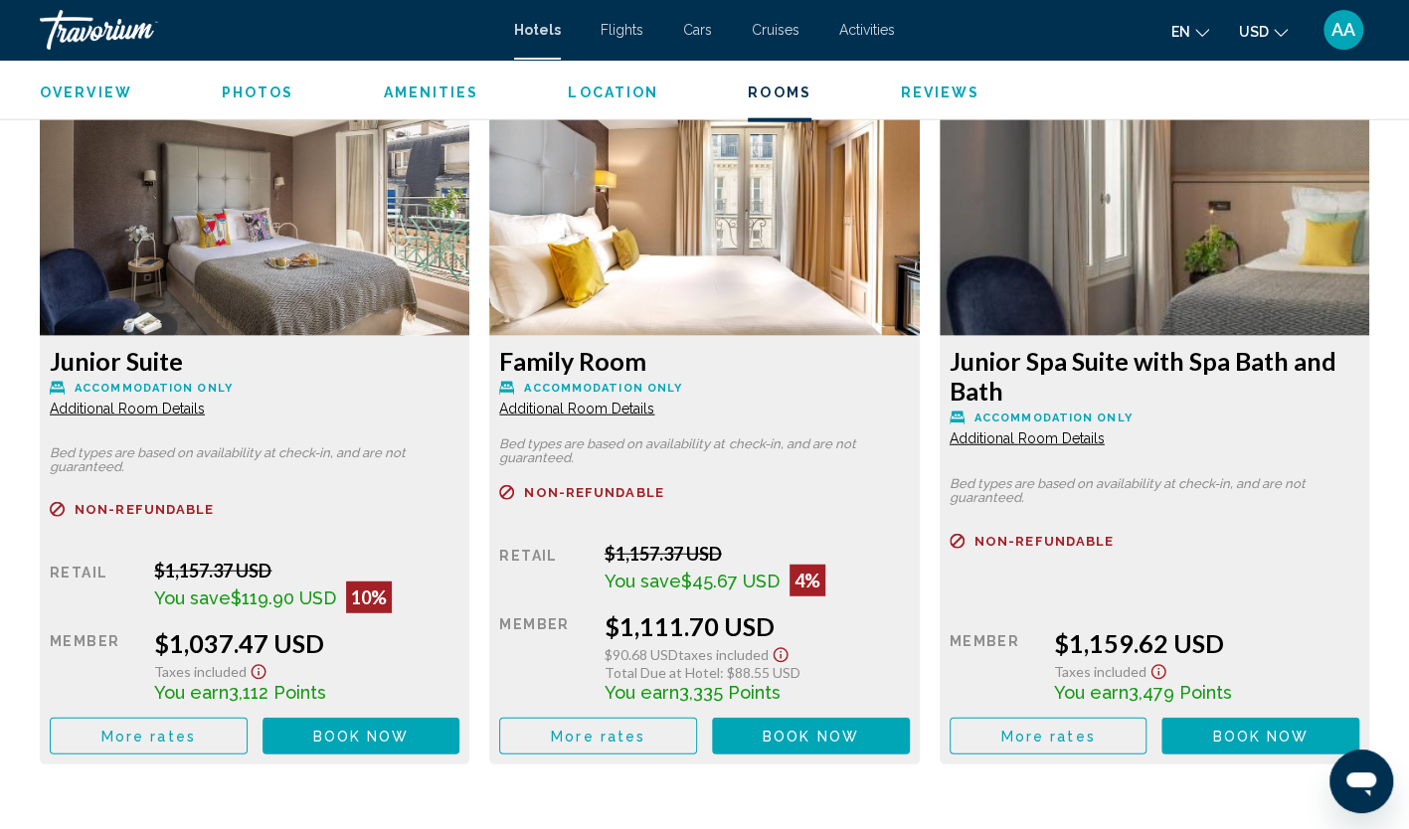
click at [205, 401] on span "Additional Room Details" at bounding box center [127, 409] width 155 height 16
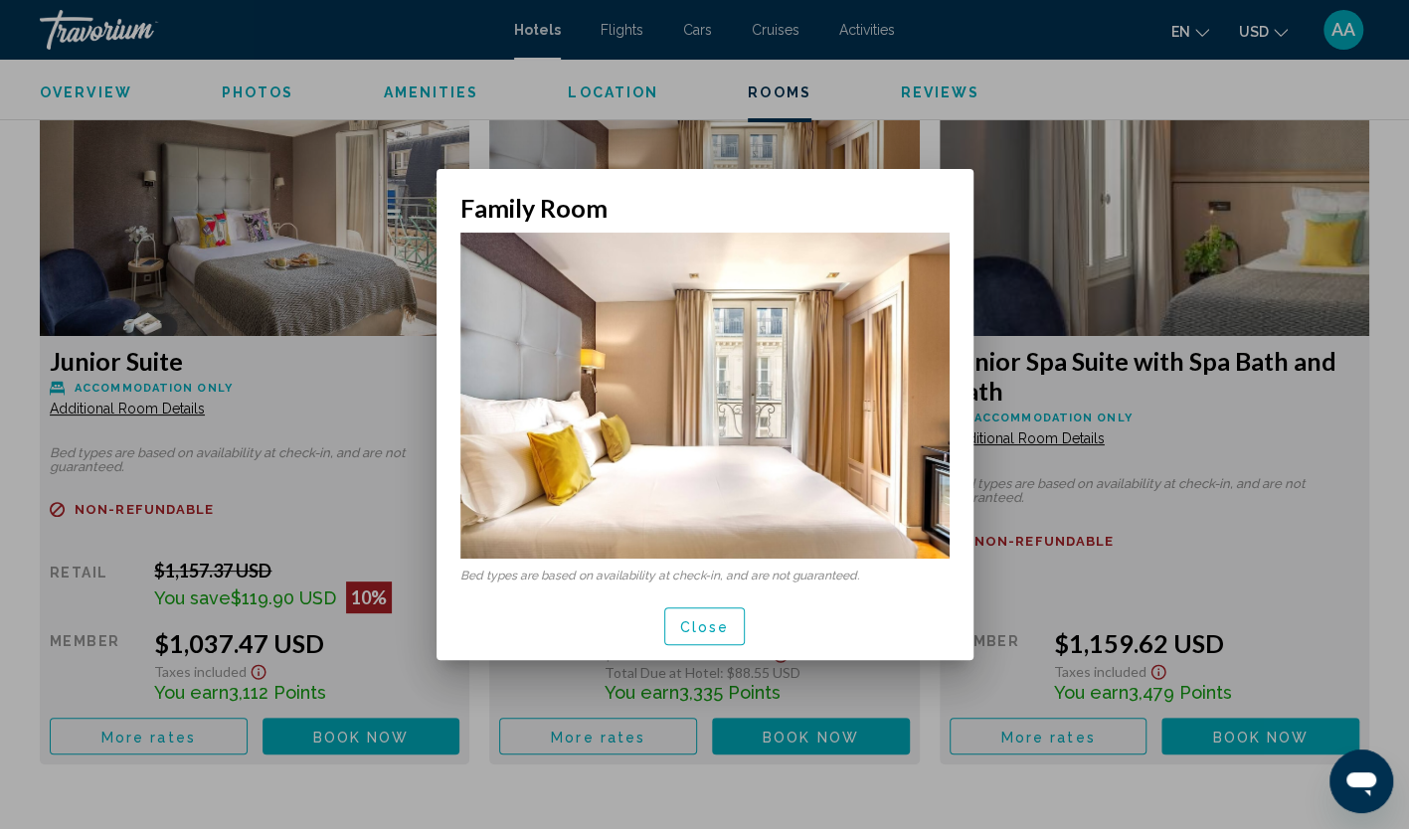
click at [694, 611] on button "Close" at bounding box center [705, 626] width 82 height 37
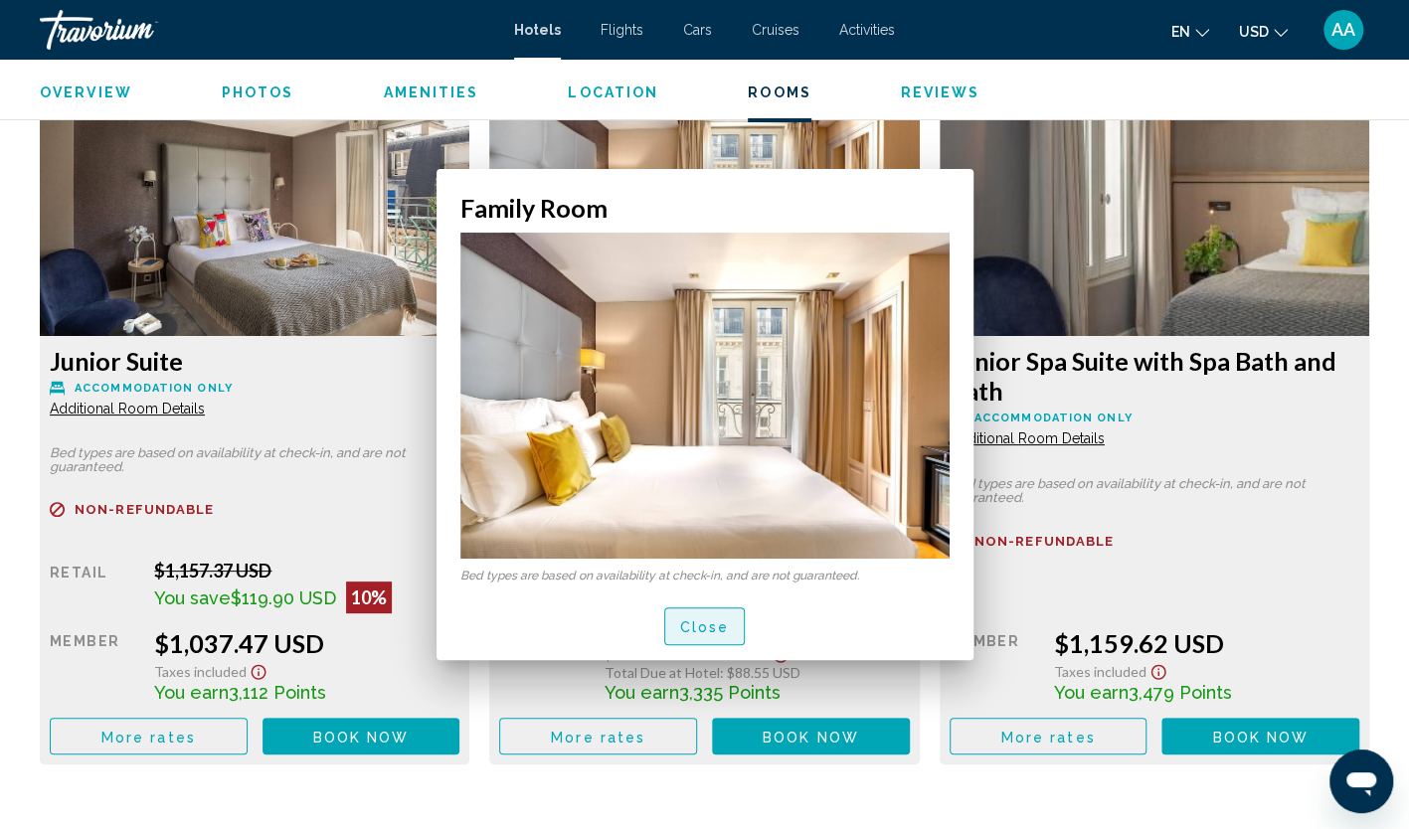
scroll to position [2685, 0]
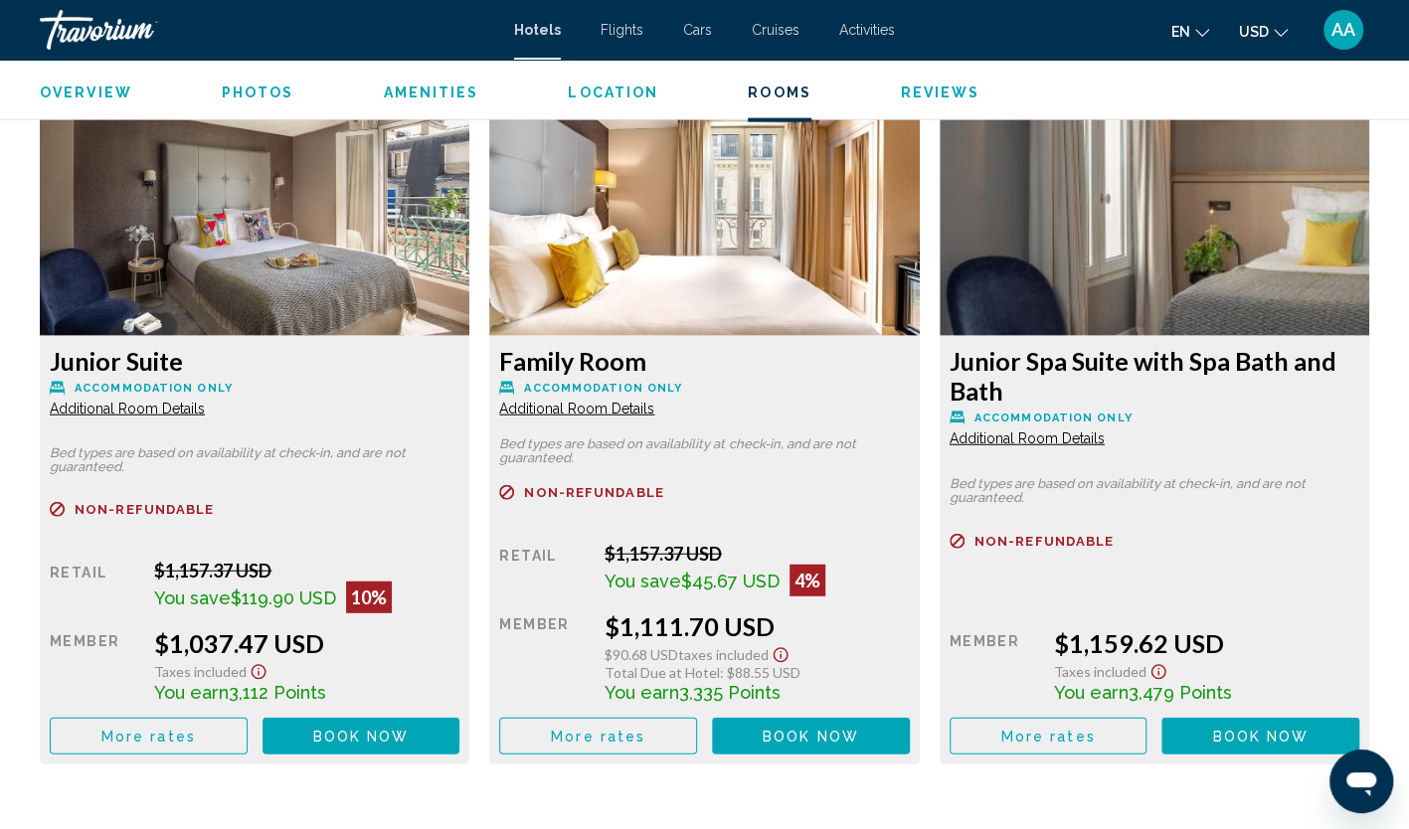
click at [136, 382] on div "Junior Suite Accommodation Only Additional Room Details" at bounding box center [255, 382] width 410 height 72
click at [145, 401] on span "Additional Room Details" at bounding box center [127, 409] width 155 height 16
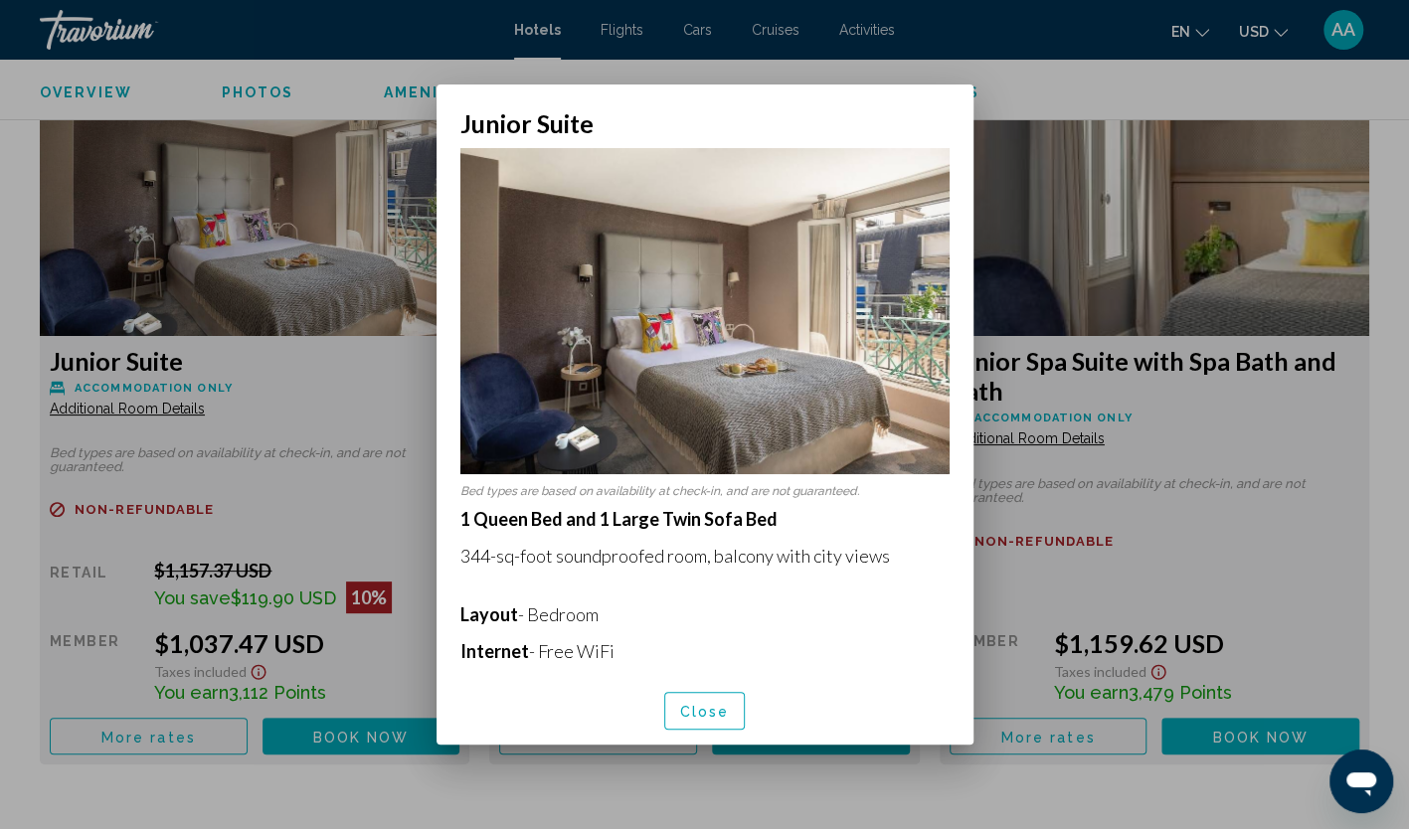
scroll to position [0, 0]
drag, startPoint x: 452, startPoint y: 544, endPoint x: 871, endPoint y: 533, distance: 418.8
click at [871, 533] on div "Bed types are based on availability at check-in, and are not guaranteed. 1 Quee…" at bounding box center [705, 407] width 537 height 539
drag, startPoint x: 871, startPoint y: 533, endPoint x: 890, endPoint y: 671, distance: 139.5
click at [890, 677] on p "Entertainment - 32-inch flat-screen TV" at bounding box center [704, 688] width 489 height 22
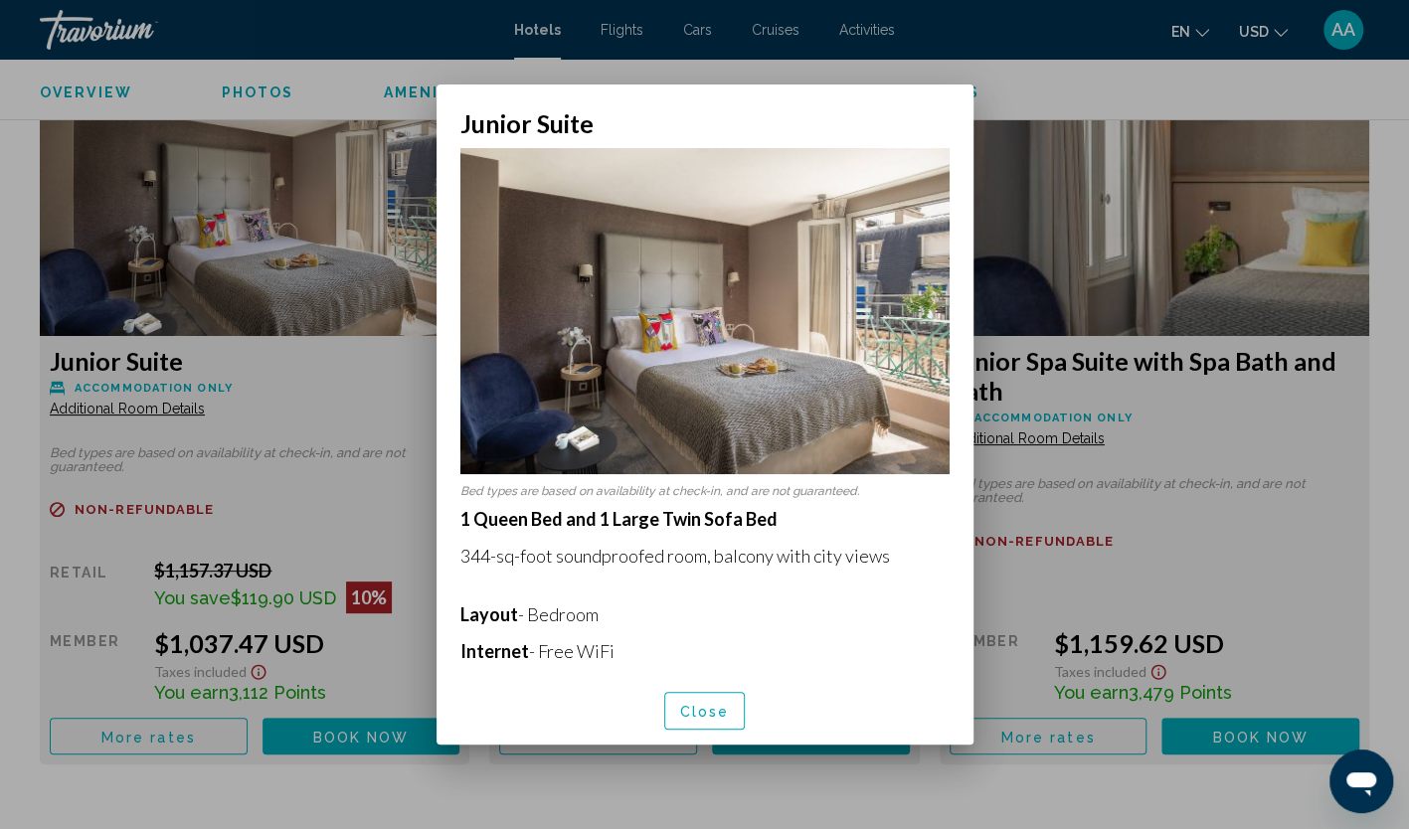
drag, startPoint x: 461, startPoint y: 544, endPoint x: 549, endPoint y: 543, distance: 87.5
click at [549, 545] on p "344-sq-foot soundproofed room, balcony with city views" at bounding box center [704, 556] width 489 height 22
copy p "344-sq-foot"
click at [721, 719] on span "Close" at bounding box center [705, 712] width 50 height 16
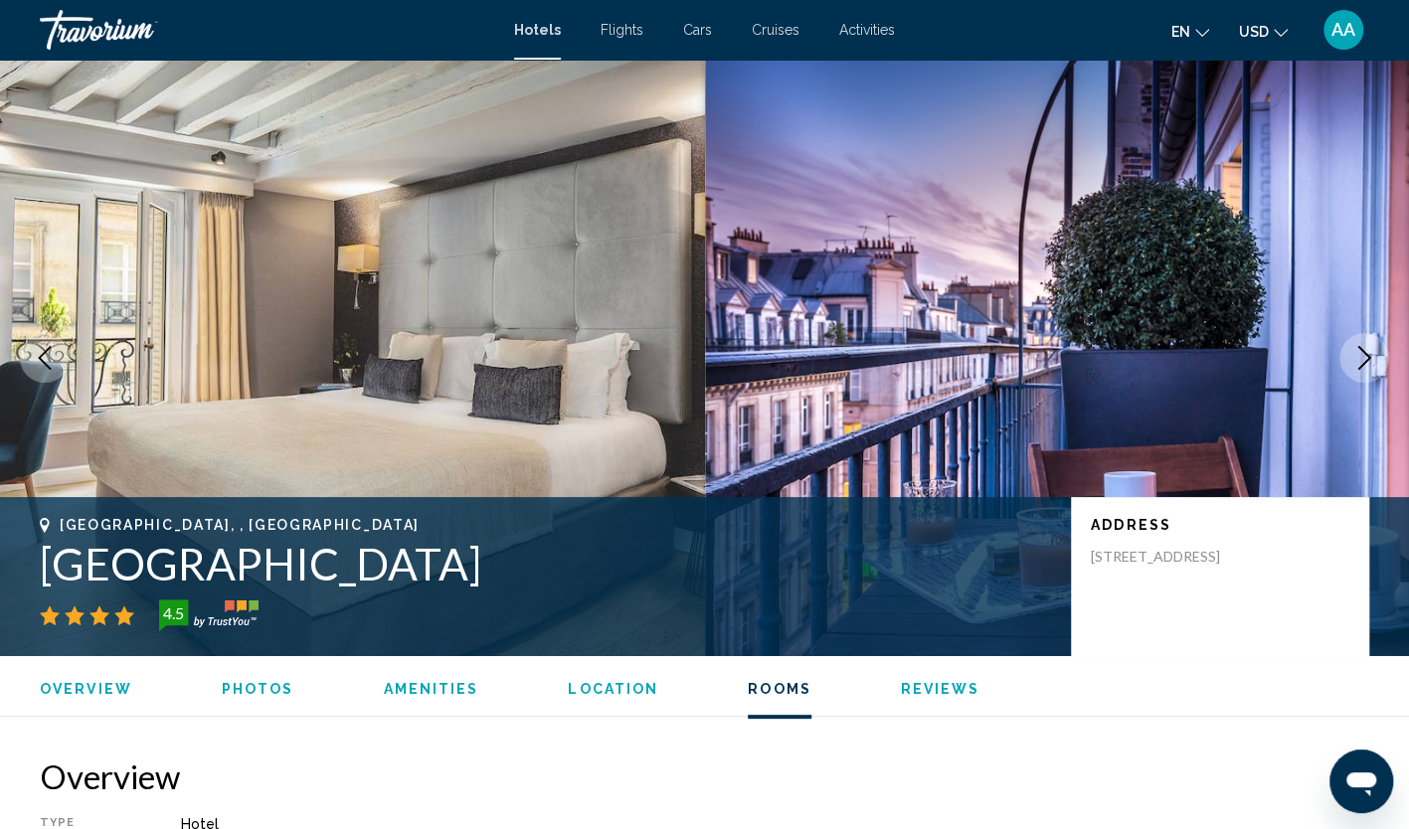
scroll to position [2685, 0]
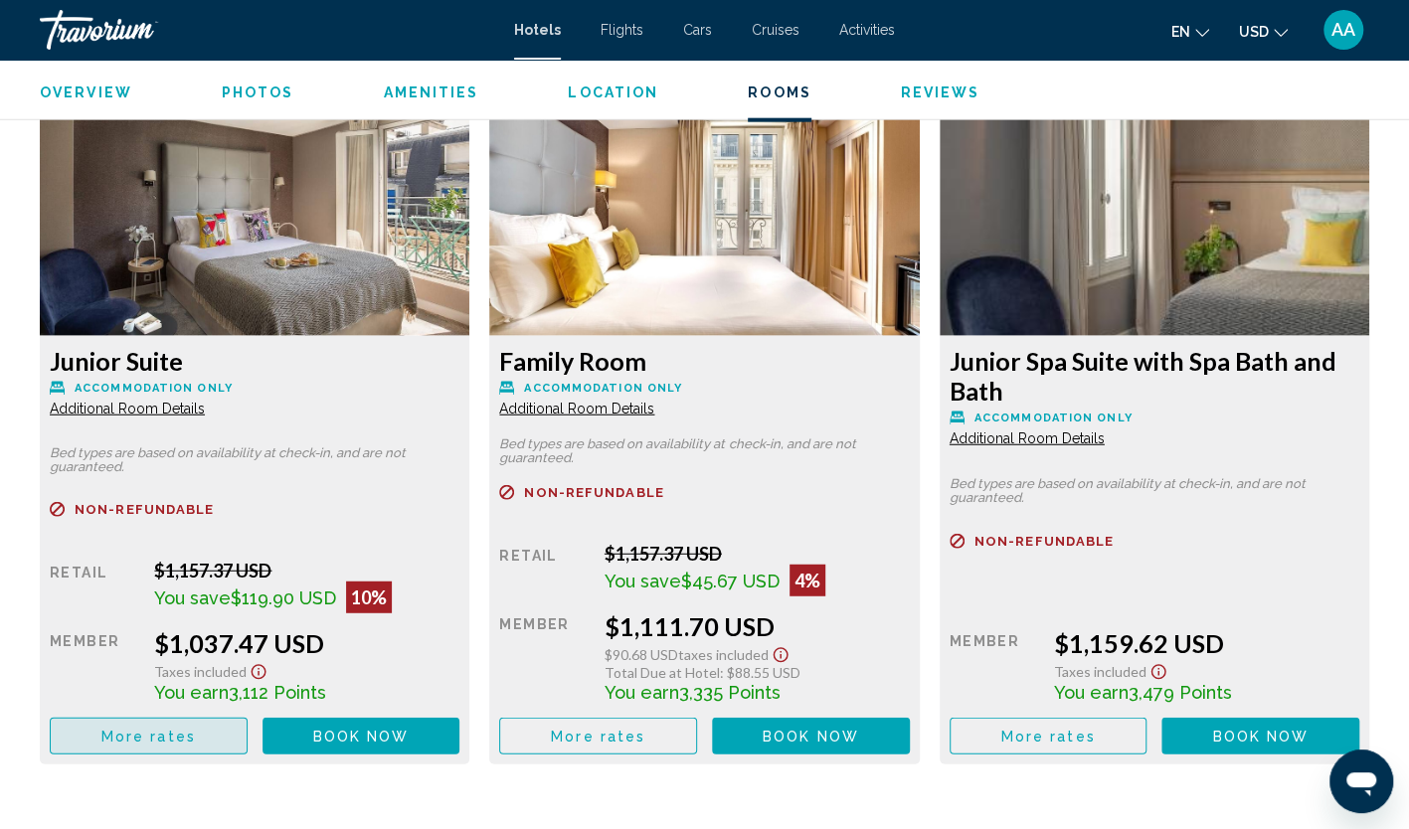
click at [175, 728] on span "More rates" at bounding box center [148, 736] width 94 height 16
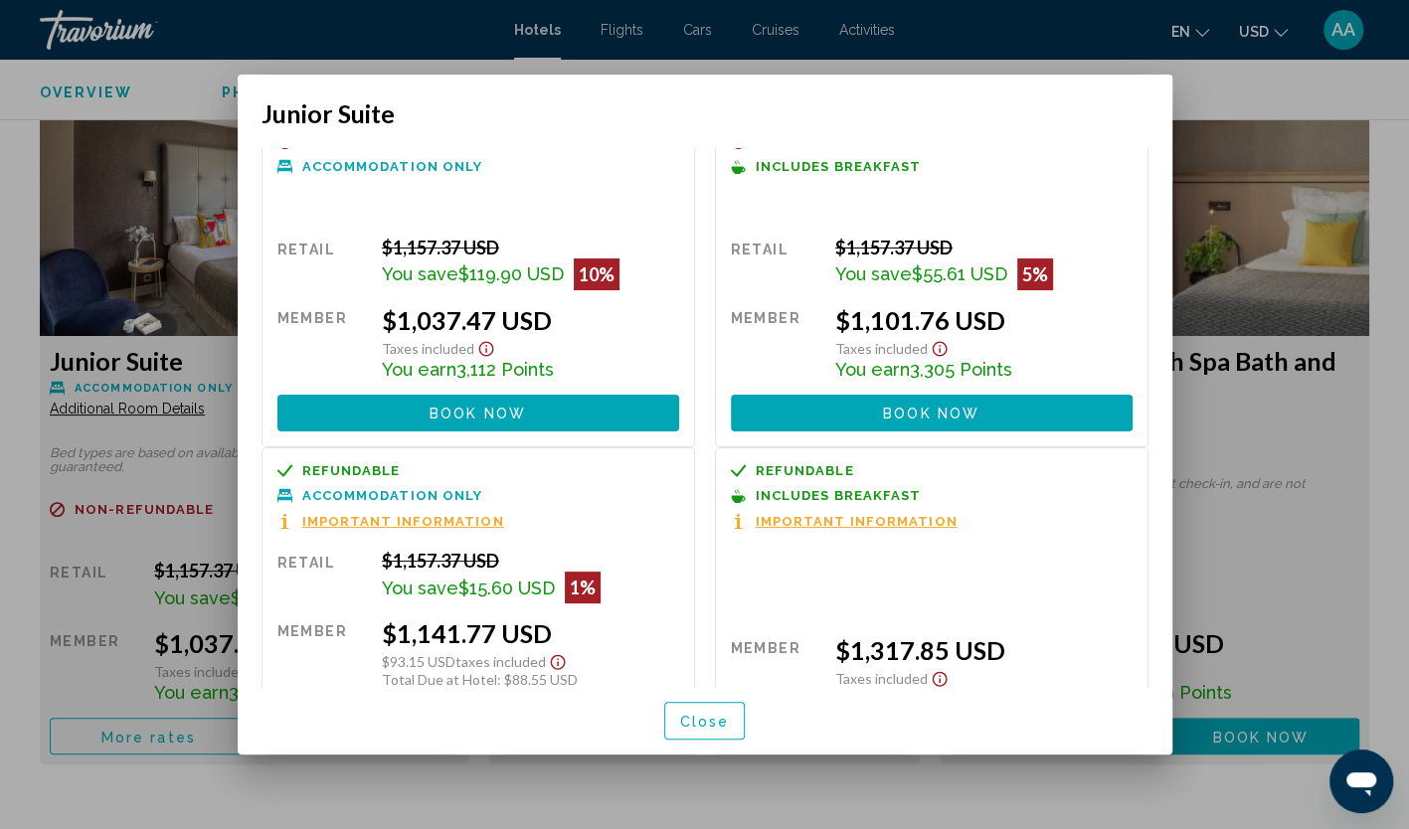
scroll to position [0, 0]
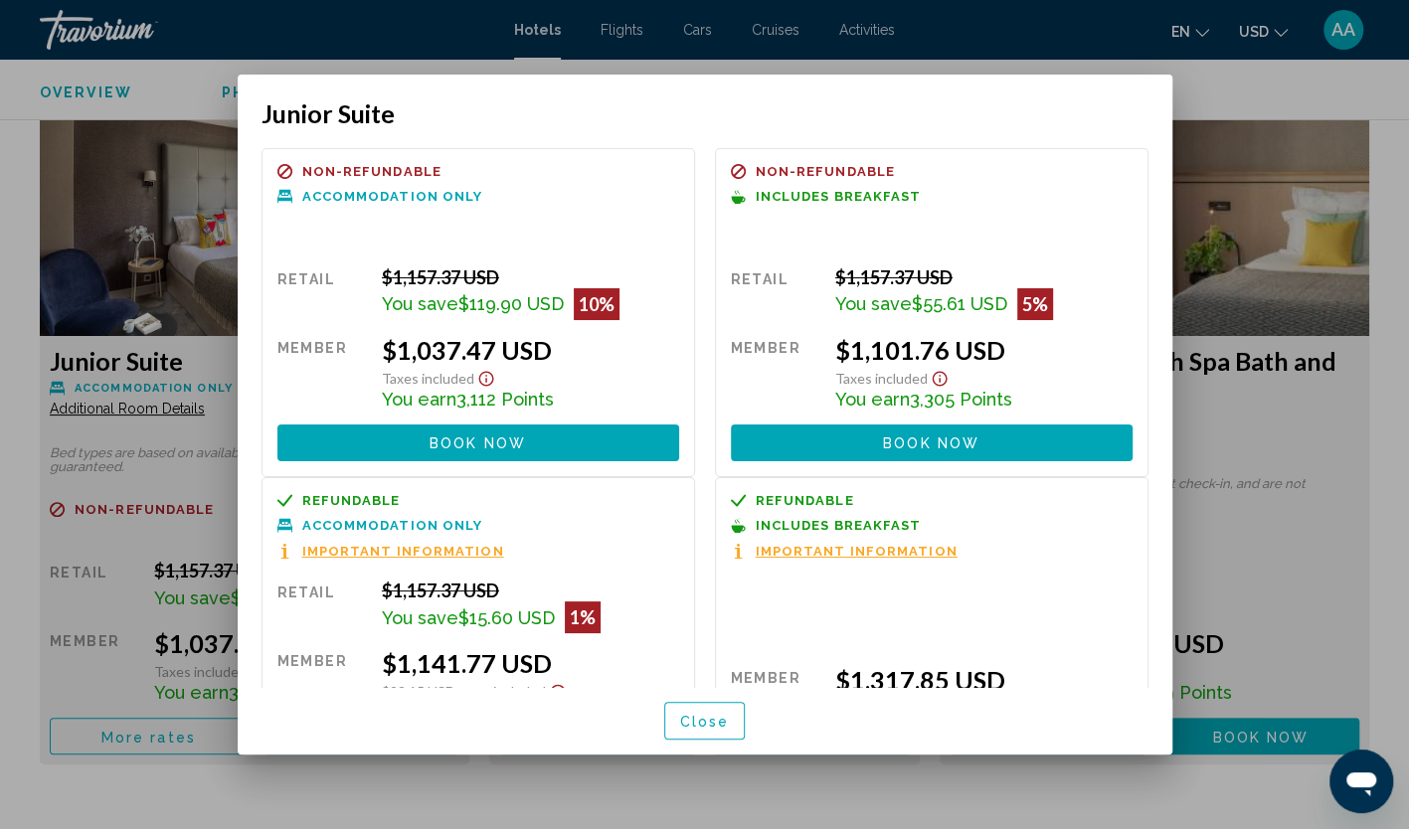
click at [471, 34] on div at bounding box center [704, 414] width 1409 height 829
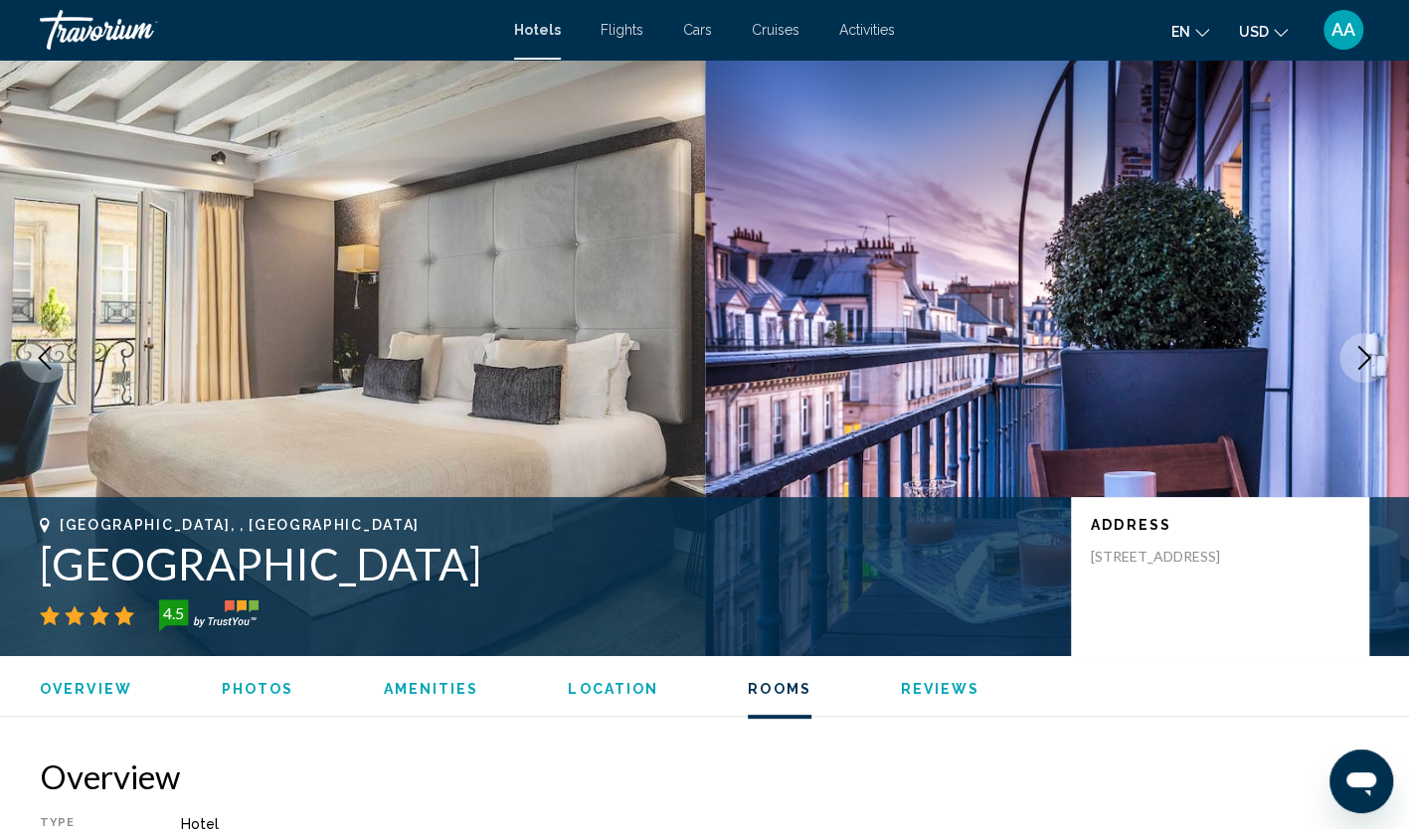
scroll to position [2685, 0]
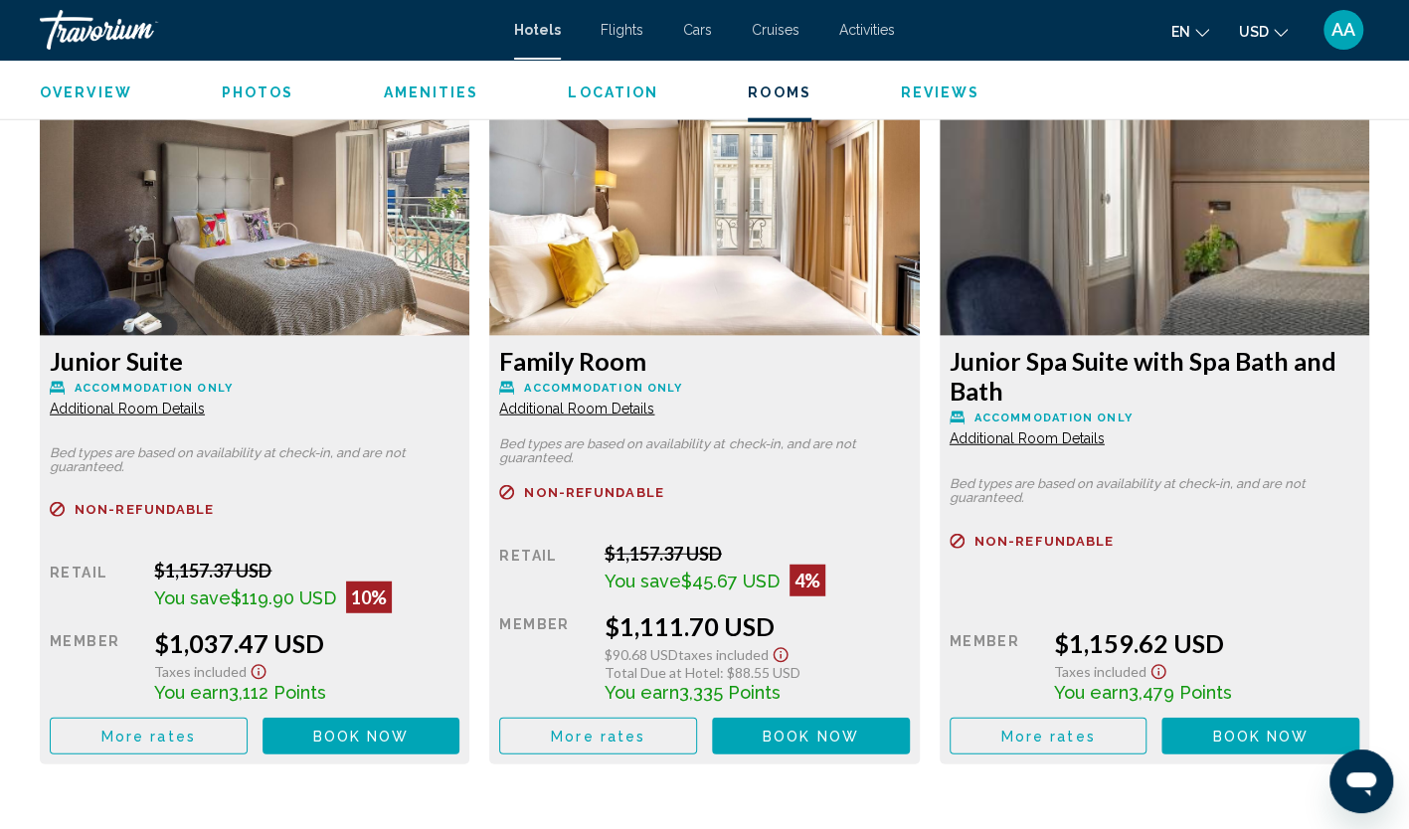
click at [194, 718] on button "More rates" at bounding box center [149, 736] width 198 height 37
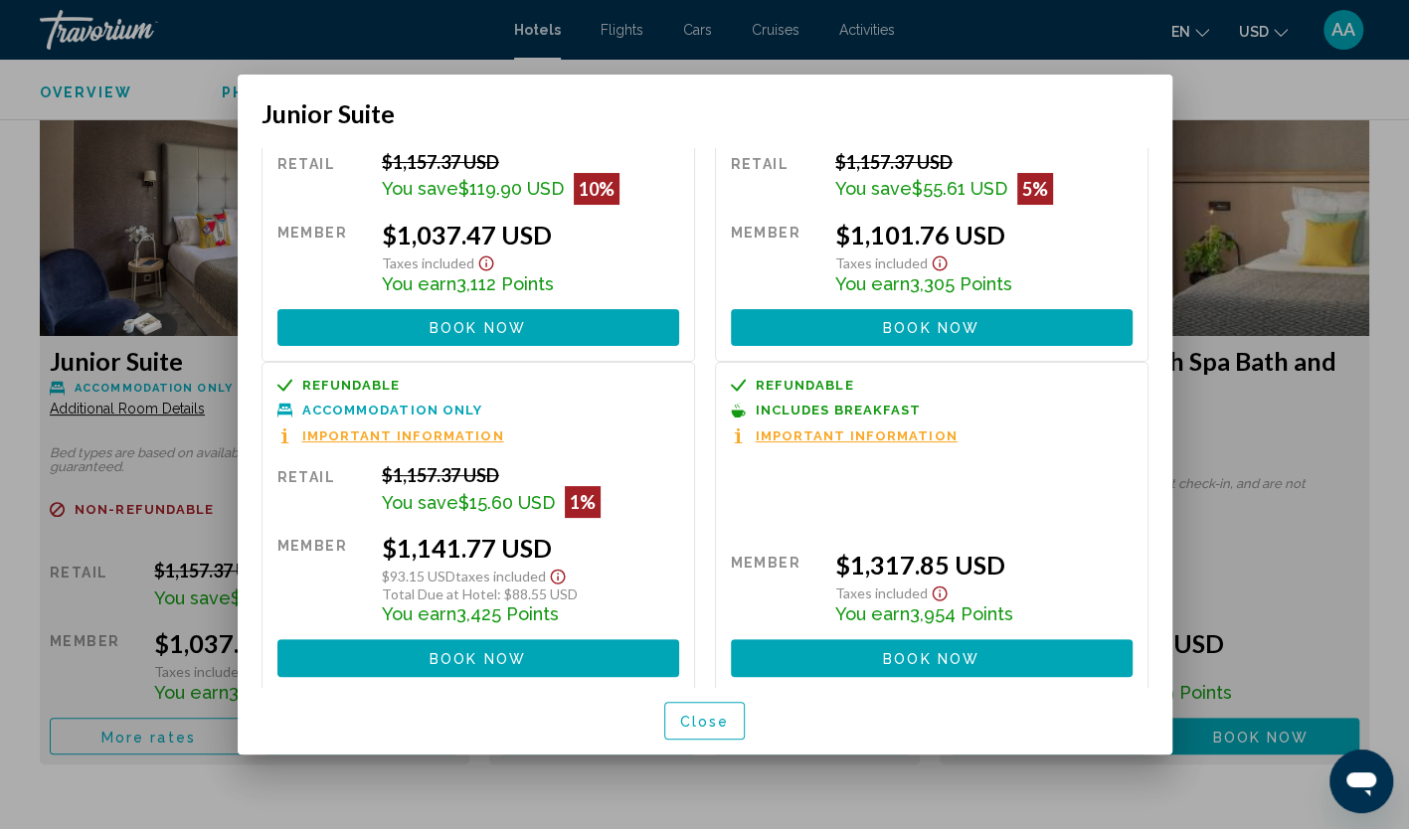
scroll to position [119, 0]
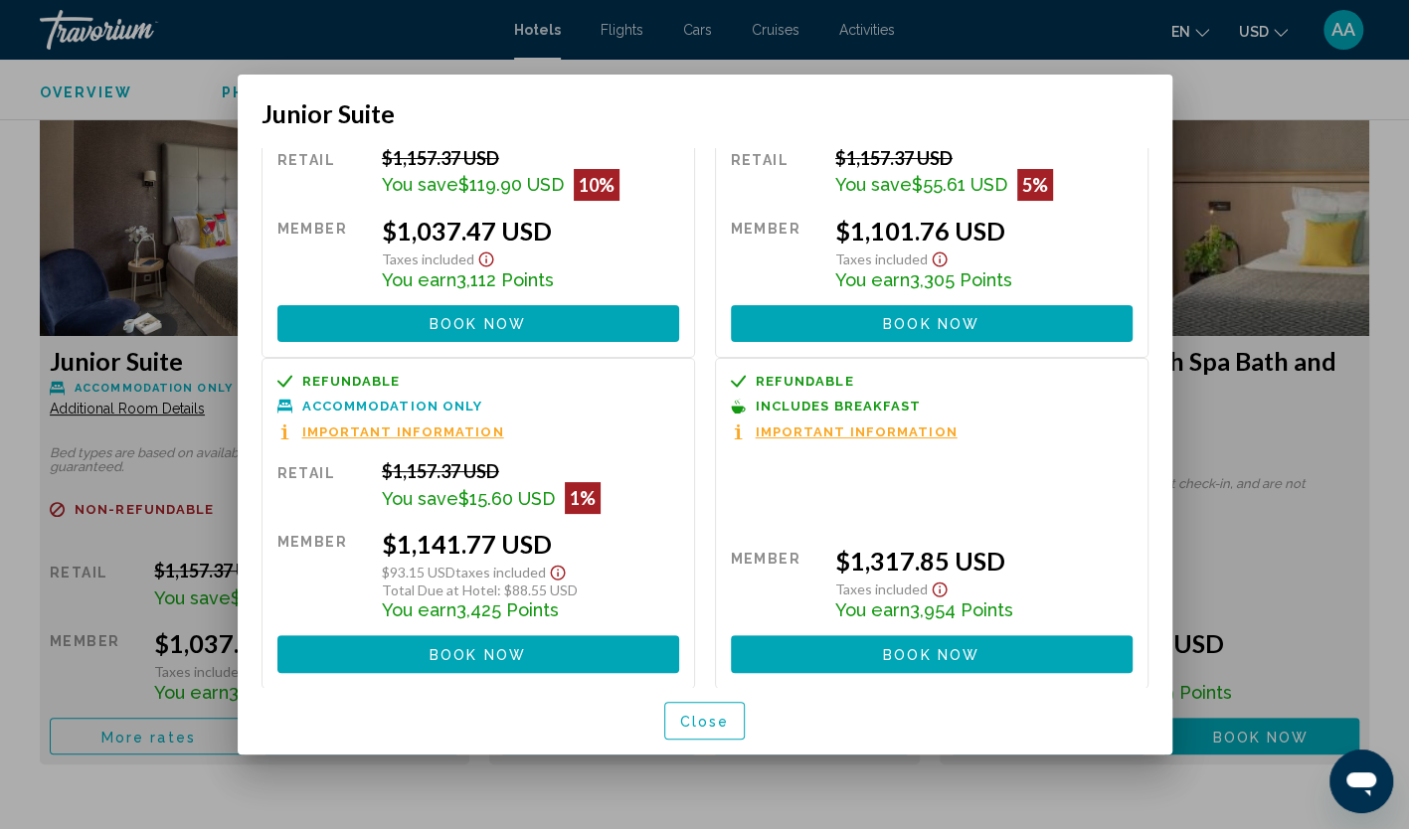
click at [736, 713] on button "Close" at bounding box center [705, 720] width 82 height 37
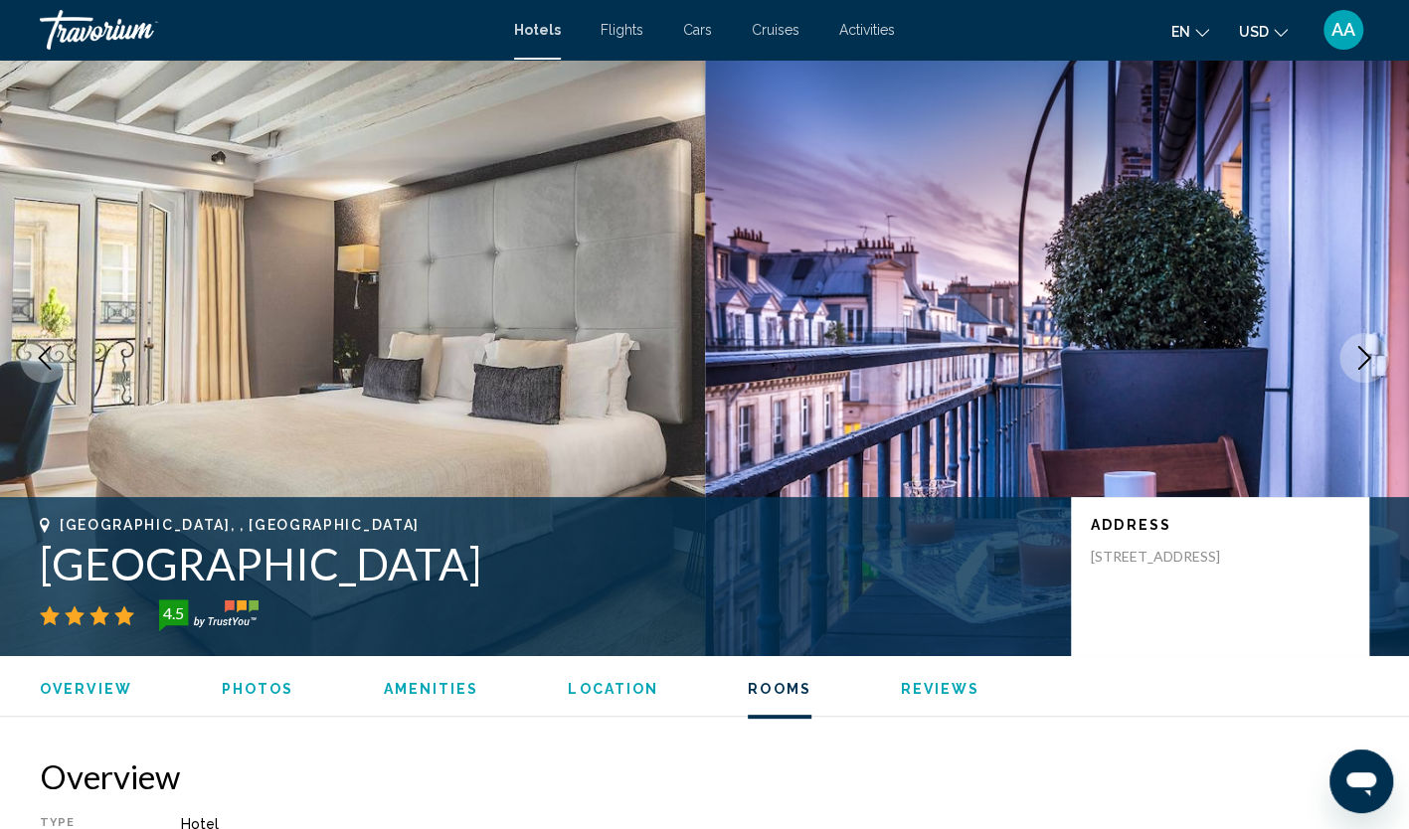
scroll to position [2685, 0]
